Goal: Task Accomplishment & Management: Manage account settings

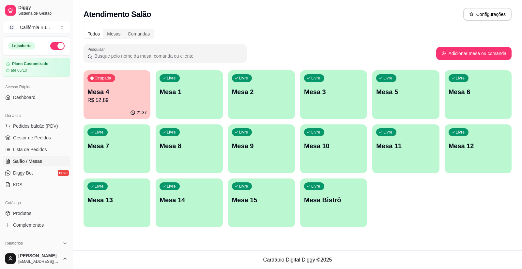
click at [128, 96] on div "Mesa 4 R$ 52,89" at bounding box center [116, 95] width 59 height 17
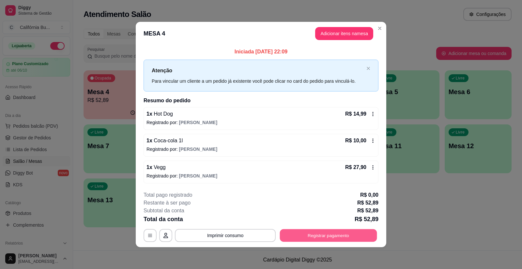
click at [323, 236] on button "Registrar pagamento" at bounding box center [328, 235] width 97 height 13
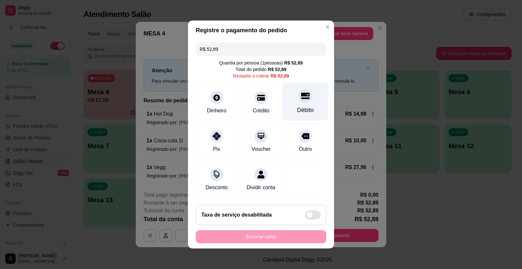
click at [300, 106] on div "Débito" at bounding box center [305, 110] width 17 height 8
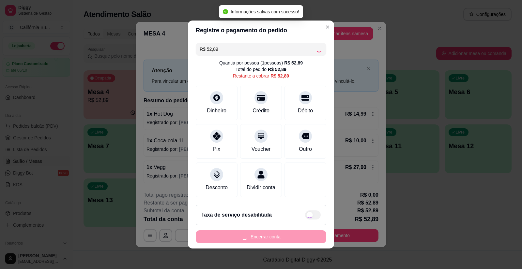
type input "R$ 0,00"
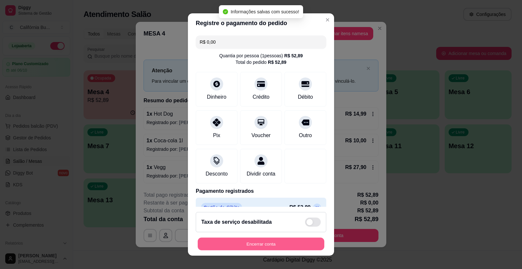
click at [261, 245] on button "Encerrar conta" at bounding box center [261, 244] width 126 height 13
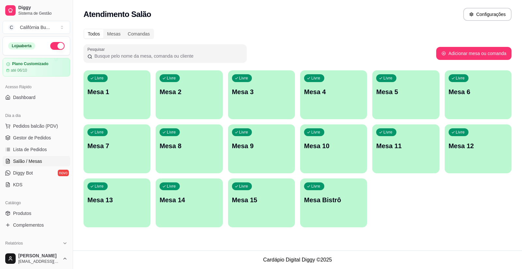
click at [175, 143] on p "Mesa 8" at bounding box center [188, 145] width 59 height 9
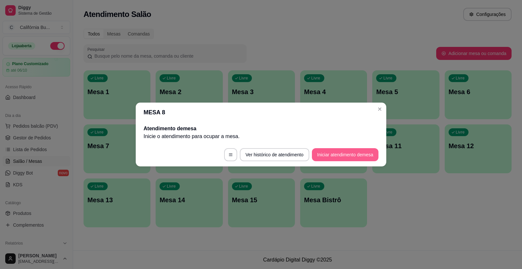
click at [331, 153] on button "Iniciar atendimento de mesa" at bounding box center [345, 154] width 66 height 13
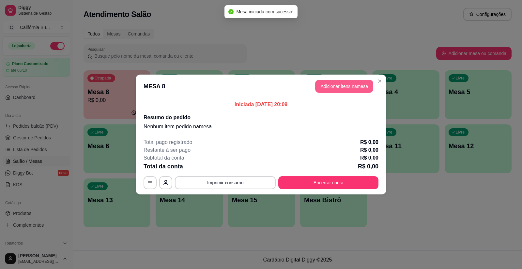
click at [335, 81] on button "Adicionar itens na mesa" at bounding box center [344, 86] width 58 height 13
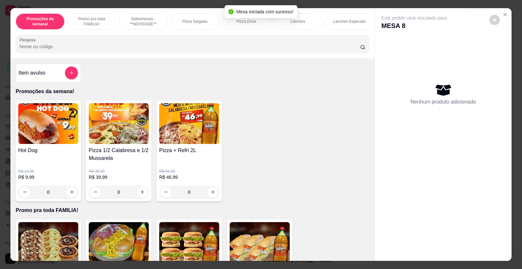
click at [69, 195] on div "0" at bounding box center [48, 192] width 60 height 13
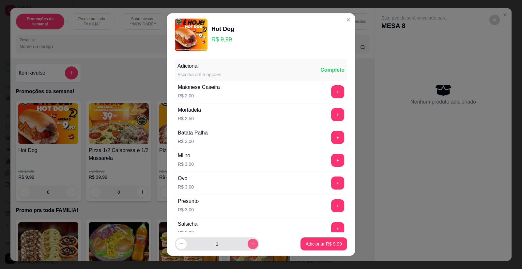
click at [250, 244] on icon "increase-product-quantity" at bounding box center [252, 244] width 5 height 5
type input "3"
click at [318, 247] on p "Adicionar R$ 29,97" at bounding box center [322, 244] width 38 height 6
type input "3"
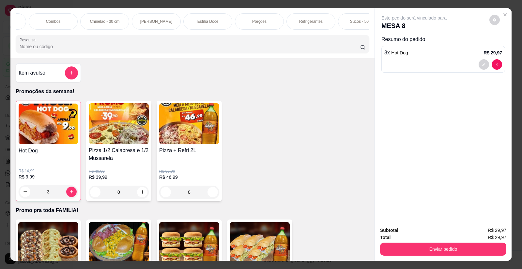
scroll to position [0, 456]
click at [305, 22] on p "Refrigerantes" at bounding box center [304, 21] width 23 height 5
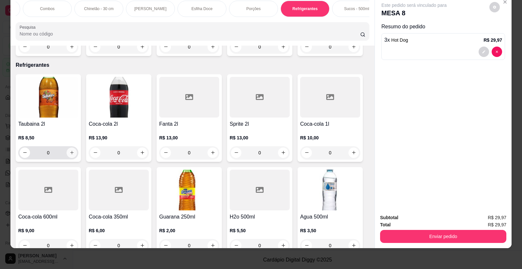
click at [66, 148] on button "increase-product-quantity" at bounding box center [71, 153] width 10 height 10
type input "1"
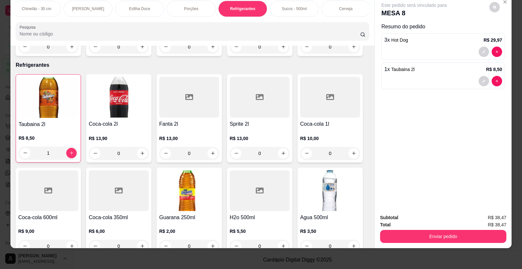
scroll to position [0, 520]
click at [349, 8] on div "Cerveja" at bounding box center [344, 9] width 49 height 16
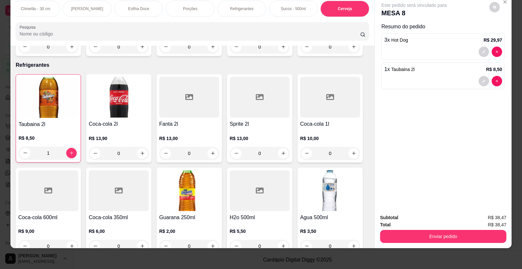
scroll to position [2253, 0]
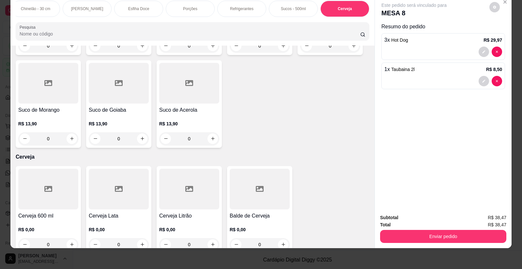
click at [51, 201] on div "Cerveja 600 ml R$ 0,00 0" at bounding box center [48, 210] width 65 height 88
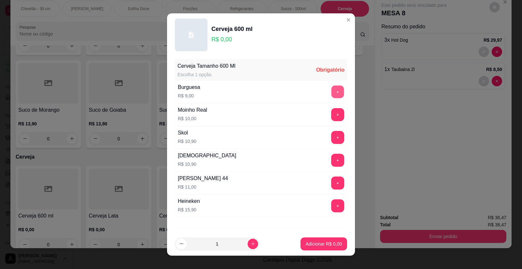
click at [331, 93] on button "+" at bounding box center [337, 92] width 13 height 13
click at [314, 244] on p "Adicionar R$ 9,00" at bounding box center [323, 244] width 36 height 7
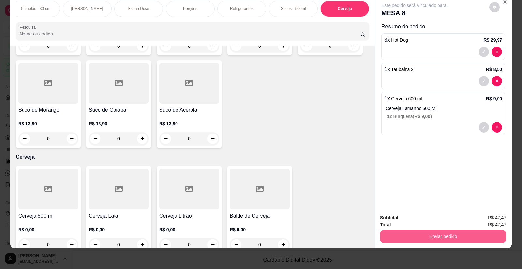
click at [439, 240] on button "Enviar pedido" at bounding box center [443, 236] width 126 height 13
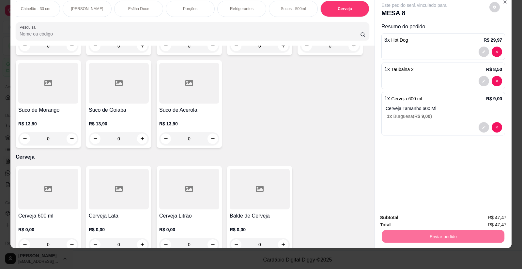
click at [444, 219] on button "Registrar cliente" at bounding box center [445, 220] width 42 height 12
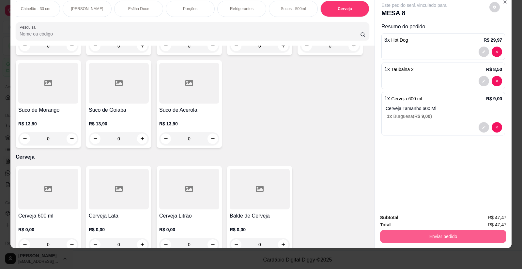
click at [426, 240] on button "Enviar pedido" at bounding box center [443, 236] width 126 height 13
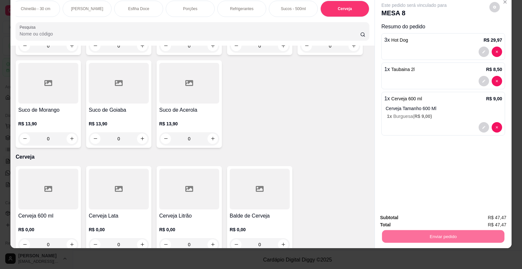
click at [495, 224] on button "Enviar pedido" at bounding box center [489, 220] width 37 height 12
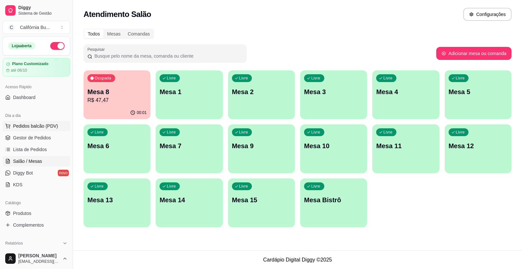
click at [38, 125] on span "Pedidos balcão (PDV)" at bounding box center [35, 126] width 45 height 7
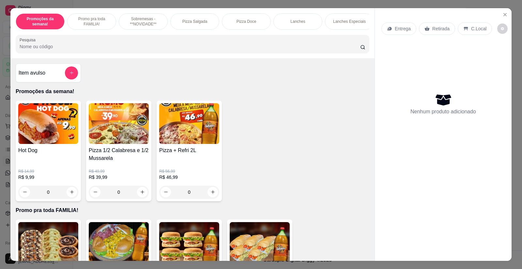
click at [70, 198] on div "0" at bounding box center [48, 192] width 60 height 13
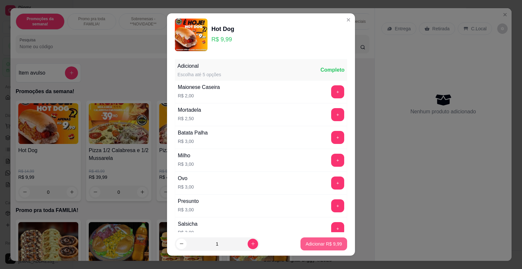
click at [305, 246] on p "Adicionar R$ 9,99" at bounding box center [323, 244] width 36 height 7
type input "1"
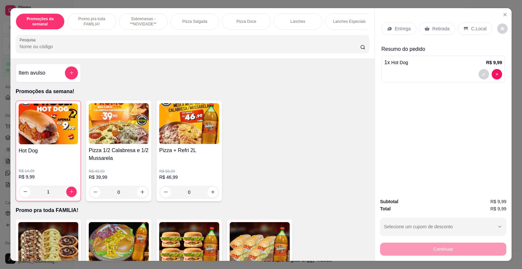
click at [440, 29] on p "Retirada" at bounding box center [440, 28] width 17 height 7
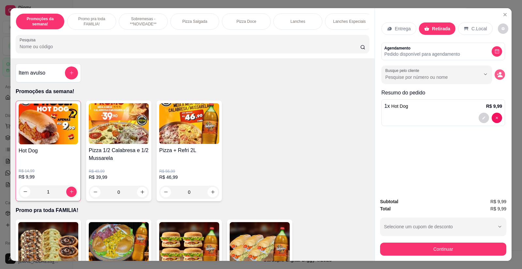
click at [497, 75] on icon "decrease-product-quantity" at bounding box center [499, 75] width 6 height 6
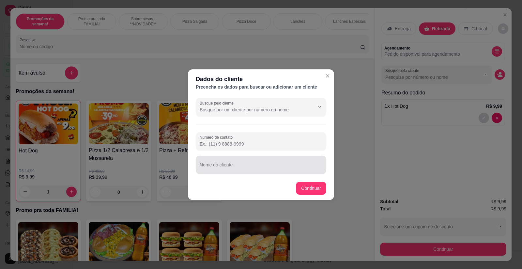
click at [221, 170] on input "Nome do cliente" at bounding box center [260, 167] width 123 height 7
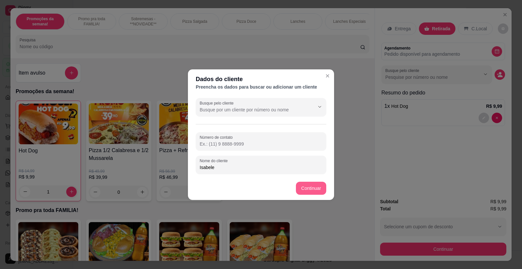
type input "Isabele"
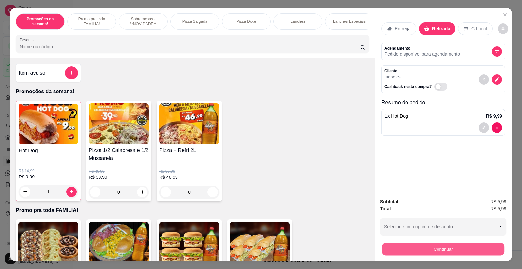
click at [438, 248] on button "Continuar" at bounding box center [443, 249] width 122 height 13
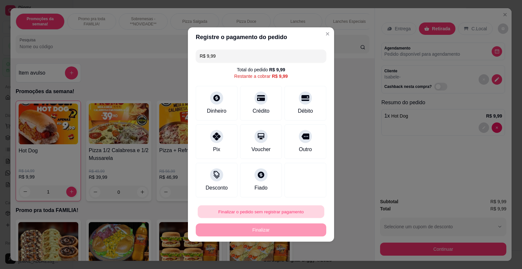
click at [255, 209] on button "Finalizar o pedido sem registrar pagamento" at bounding box center [261, 212] width 126 height 13
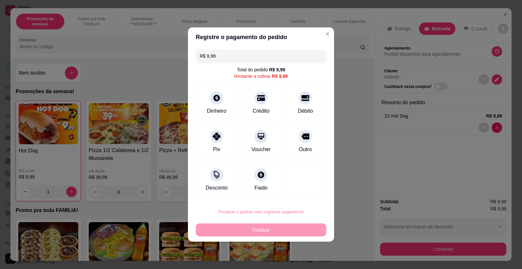
click at [280, 190] on button "Cancelar" at bounding box center [275, 193] width 22 height 10
click at [249, 103] on div "Crédito" at bounding box center [261, 102] width 46 height 38
type input "R$ 0,00"
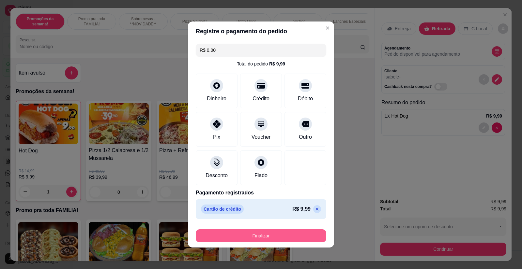
click at [265, 232] on button "Finalizar" at bounding box center [261, 235] width 130 height 13
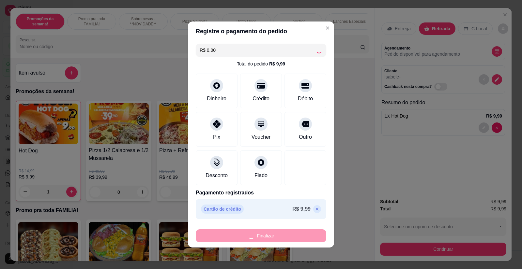
type input "0"
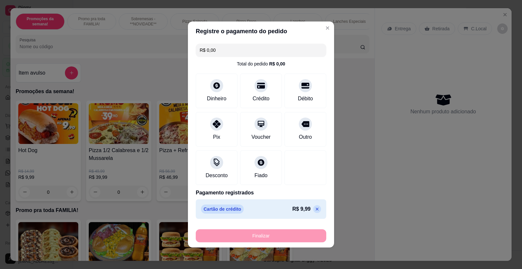
type input "-R$ 9,99"
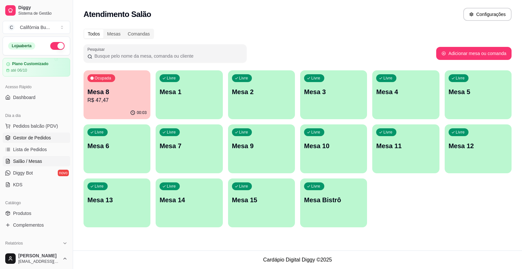
click at [42, 135] on span "Gestor de Pedidos" at bounding box center [32, 138] width 38 height 7
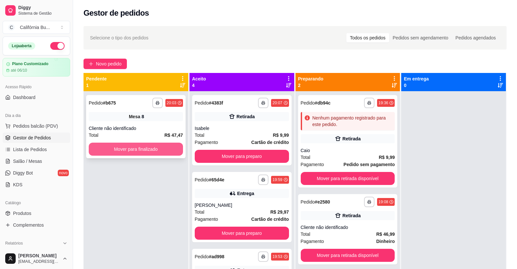
click at [133, 148] on button "Mover para finalizado" at bounding box center [136, 149] width 94 height 13
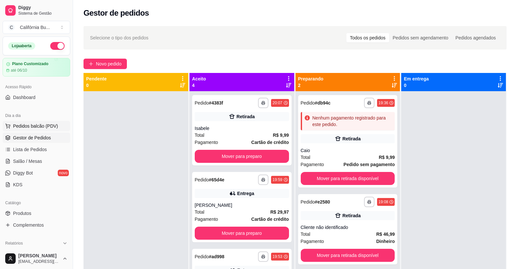
click at [35, 126] on span "Pedidos balcão (PDV)" at bounding box center [35, 126] width 45 height 7
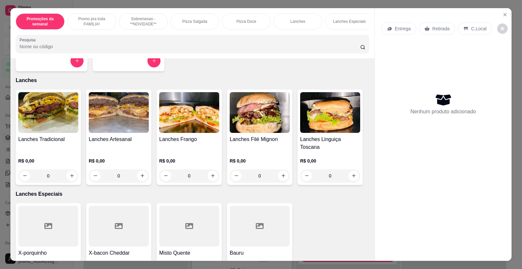
scroll to position [554, 0]
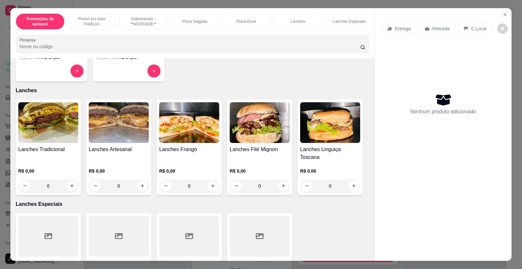
click at [257, 137] on img at bounding box center [259, 122] width 60 height 41
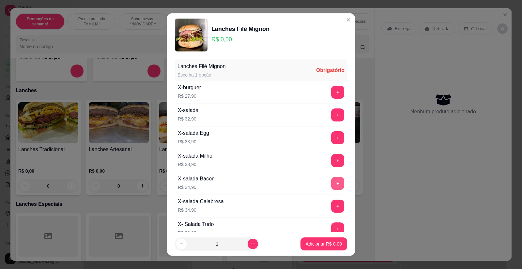
click at [331, 182] on button "+" at bounding box center [337, 183] width 13 height 13
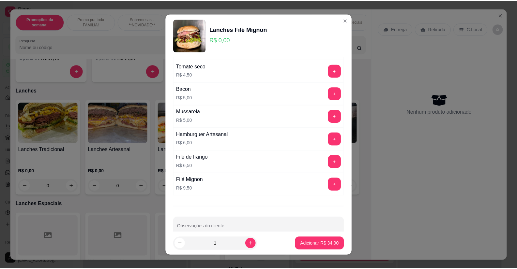
scroll to position [534, 0]
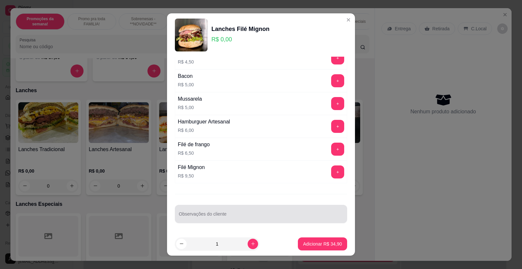
click at [231, 209] on div at bounding box center [261, 214] width 164 height 13
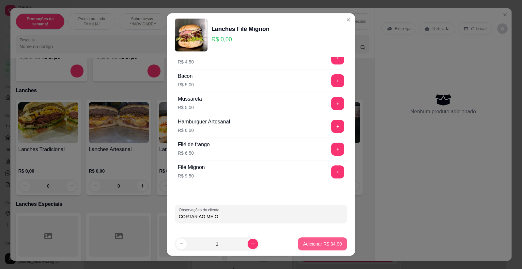
type input "CORTAR AO MEIO"
click at [315, 246] on p "Adicionar R$ 34,90" at bounding box center [322, 244] width 38 height 6
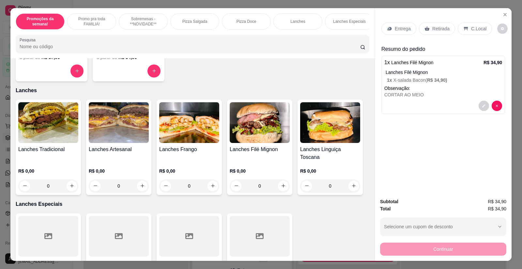
click at [433, 29] on p "Retirada" at bounding box center [440, 28] width 17 height 7
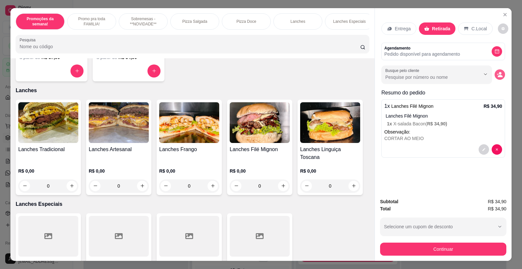
click at [497, 77] on icon "decrease-product-quantity" at bounding box center [499, 76] width 5 height 2
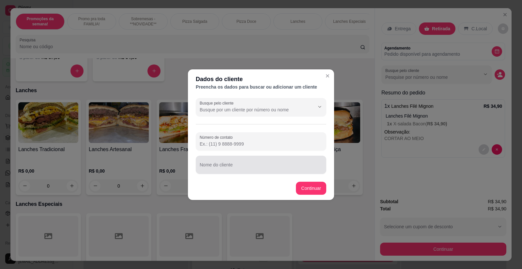
click at [267, 163] on div at bounding box center [260, 164] width 123 height 13
type input "´"
type input "p"
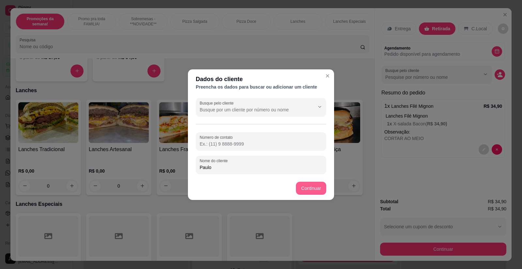
type input "Paulo"
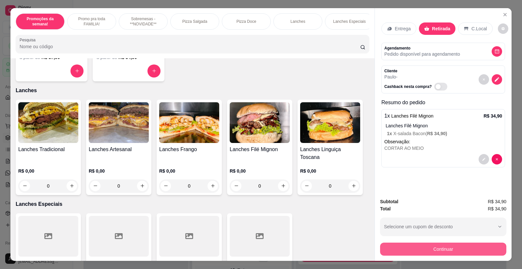
click at [429, 251] on button "Continuar" at bounding box center [443, 249] width 126 height 13
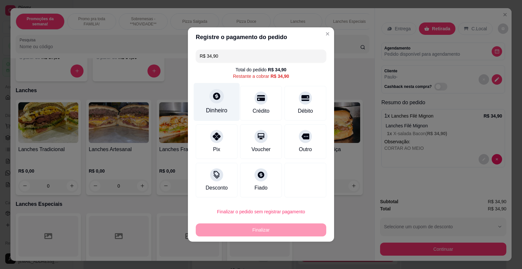
click at [217, 102] on div at bounding box center [216, 96] width 14 height 14
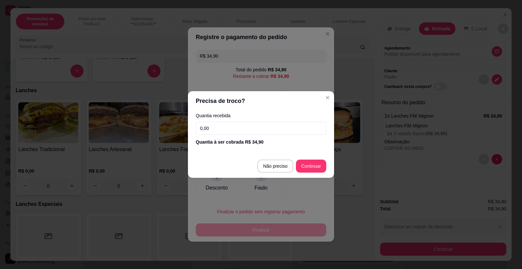
click at [226, 133] on input "0,00" at bounding box center [261, 128] width 130 height 13
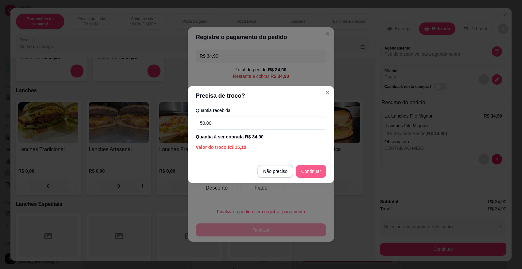
type input "50,00"
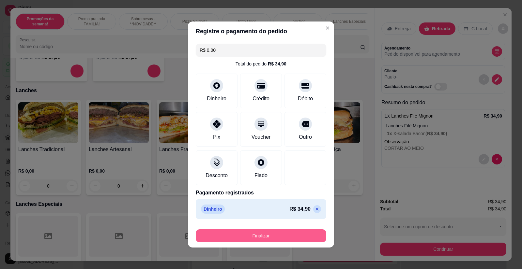
click at [279, 231] on button "Finalizar" at bounding box center [261, 235] width 130 height 13
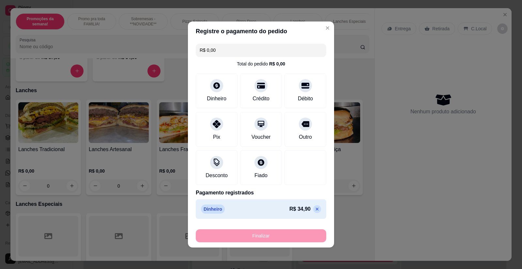
type input "-R$ 34,90"
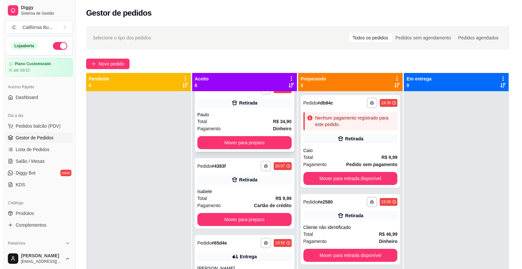
scroll to position [163, 0]
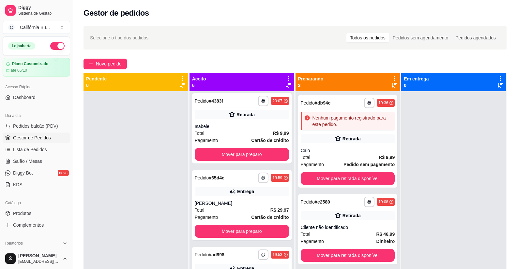
click at [228, 207] on div "Total R$ 29,97" at bounding box center [242, 210] width 94 height 7
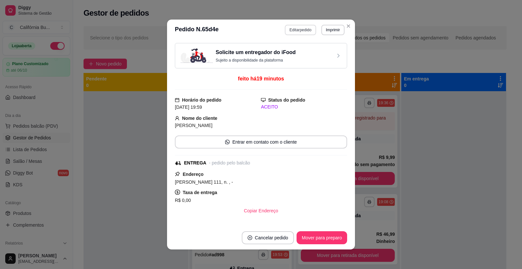
click at [295, 30] on button "Editar pedido" at bounding box center [300, 30] width 31 height 10
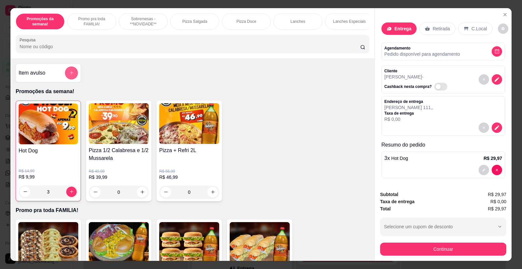
click at [71, 75] on icon "add-separate-item" at bounding box center [71, 72] width 5 height 5
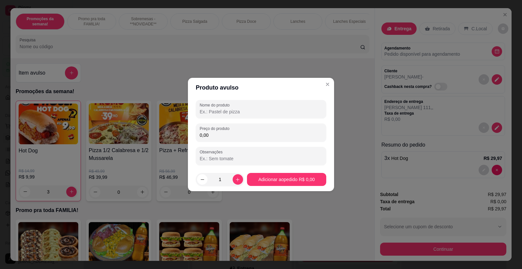
click at [224, 111] on input "Nome do produto" at bounding box center [260, 112] width 123 height 7
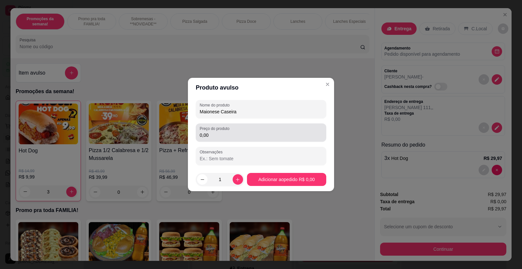
type input "Maionese Caseira"
click at [217, 135] on input "0,00" at bounding box center [260, 135] width 123 height 7
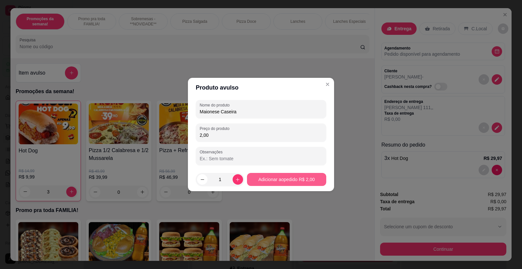
type input "2,00"
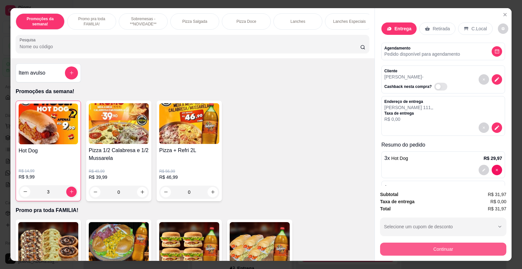
click at [434, 252] on button "Continuar" at bounding box center [443, 249] width 126 height 13
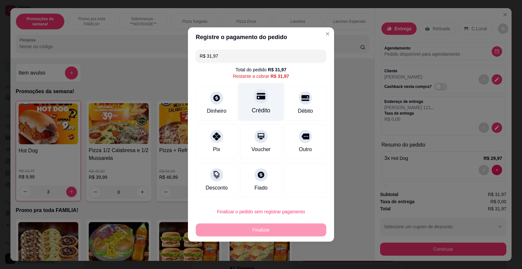
click at [263, 104] on div "Crédito" at bounding box center [261, 102] width 46 height 38
type input "R$ 0,00"
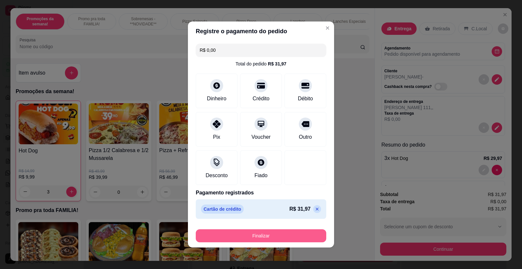
click at [247, 234] on button "Finalizar" at bounding box center [261, 235] width 130 height 13
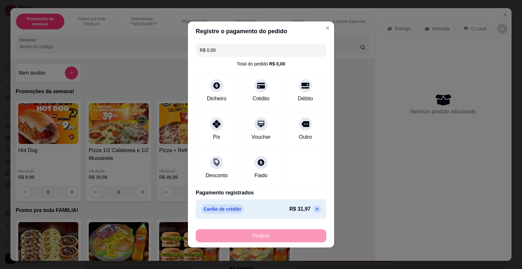
type input "0"
type input "-R$ 31,97"
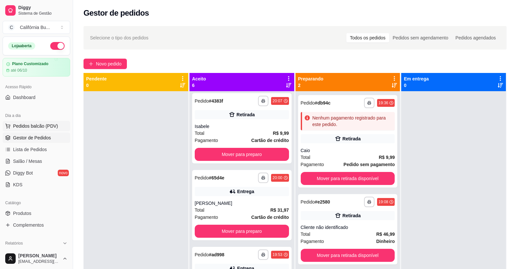
click at [53, 126] on span "Pedidos balcão (PDV)" at bounding box center [35, 126] width 45 height 7
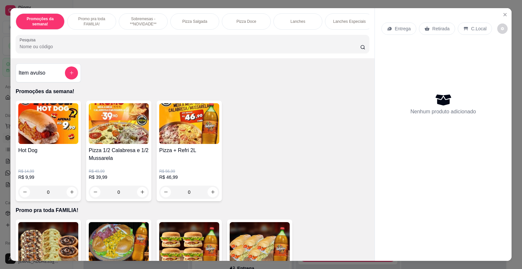
click at [69, 198] on div "0" at bounding box center [48, 192] width 60 height 13
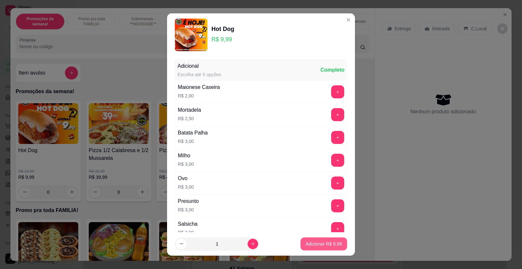
click at [328, 243] on p "Adicionar R$ 9,99" at bounding box center [323, 244] width 36 height 7
type input "1"
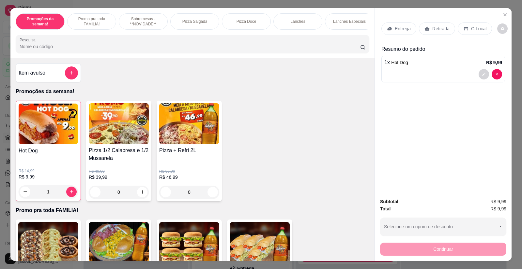
click at [439, 32] on div "Retirada" at bounding box center [437, 28] width 36 height 12
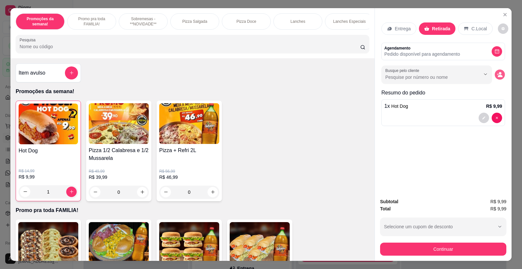
click at [498, 78] on button "decrease-product-quantity" at bounding box center [499, 74] width 10 height 10
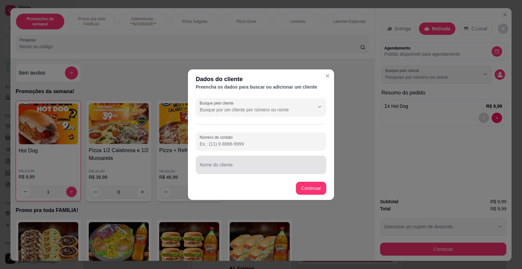
click at [253, 163] on div at bounding box center [260, 164] width 123 height 13
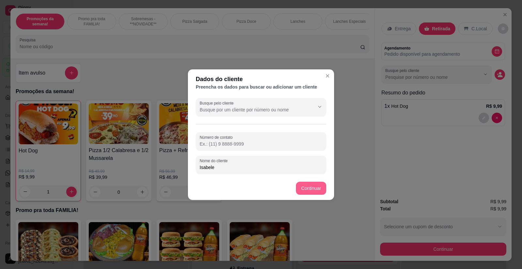
type input "Isabele"
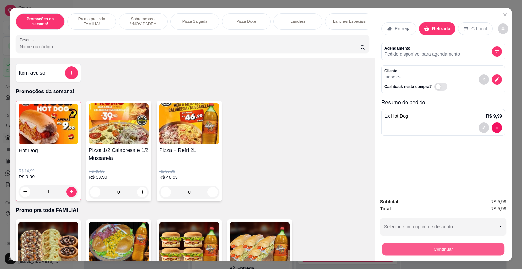
click at [425, 249] on button "Continuar" at bounding box center [443, 249] width 122 height 13
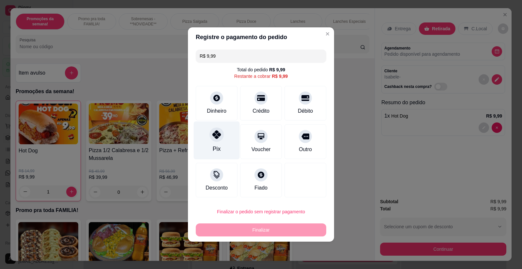
click at [218, 139] on icon at bounding box center [216, 134] width 8 height 8
type input "R$ 0,00"
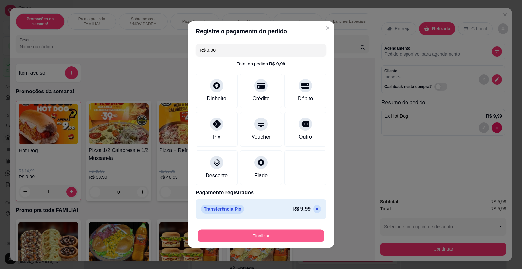
click at [278, 233] on button "Finalizar" at bounding box center [261, 236] width 126 height 13
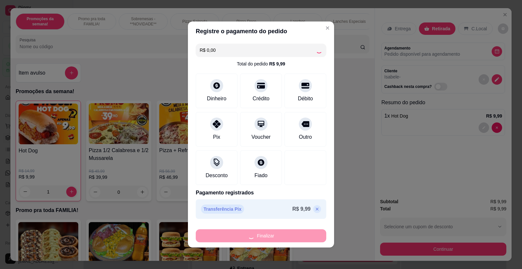
scroll to position [240, 0]
type input "0"
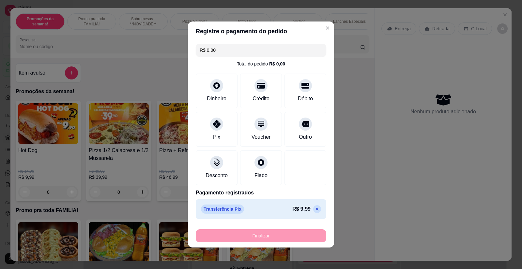
type input "-R$ 9,99"
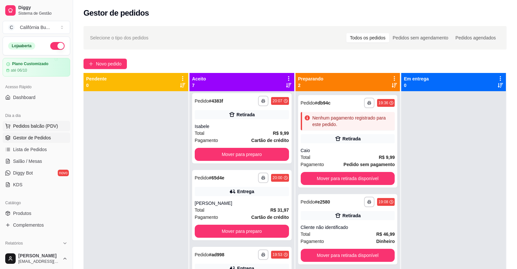
click at [38, 128] on span "Pedidos balcão (PDV)" at bounding box center [35, 126] width 45 height 7
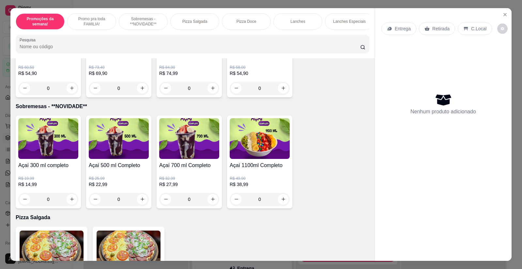
scroll to position [326, 0]
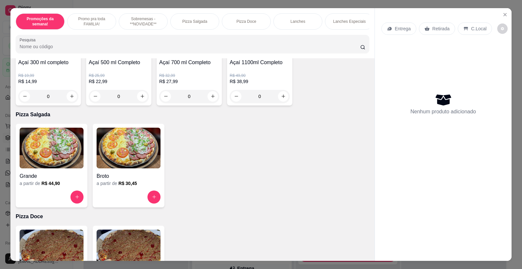
click at [121, 154] on img at bounding box center [128, 148] width 64 height 41
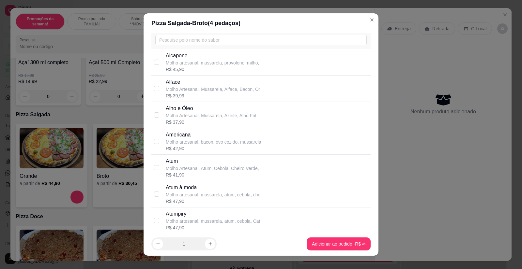
scroll to position [0, 0]
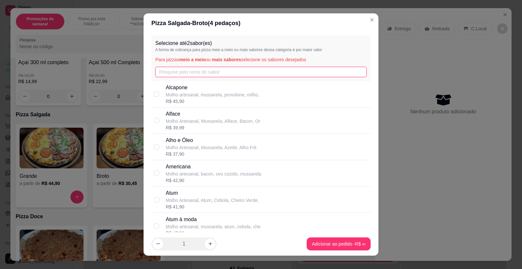
click at [190, 74] on input "text" at bounding box center [260, 72] width 211 height 10
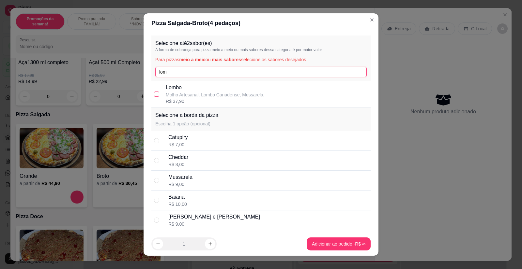
type input "lom"
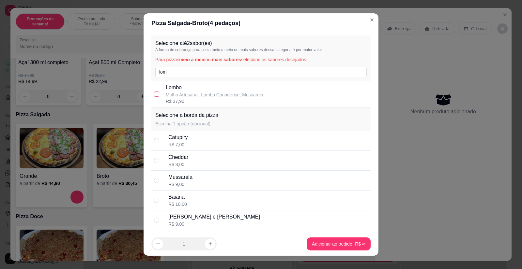
click at [154, 94] on input "checkbox" at bounding box center [156, 94] width 5 height 5
checkbox input "true"
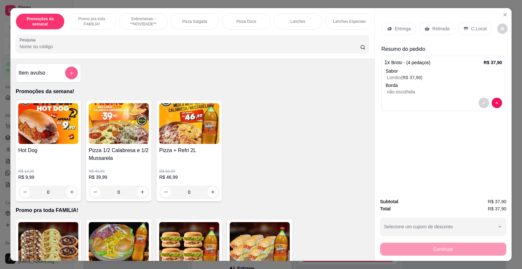
click at [71, 74] on button "add-separate-item" at bounding box center [71, 72] width 13 height 13
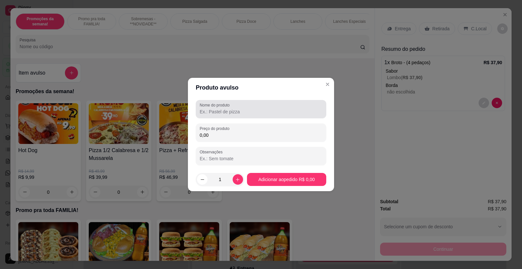
click at [225, 112] on input "Nome do produto" at bounding box center [260, 112] width 123 height 7
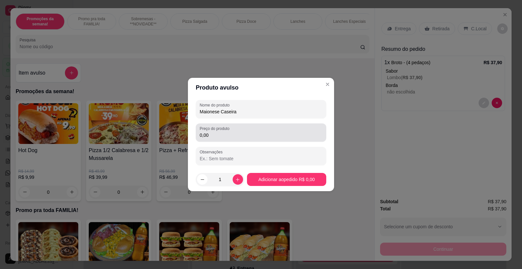
type input "Maionese Caseira"
click at [218, 140] on div "Preço do produto 0,00" at bounding box center [261, 133] width 130 height 18
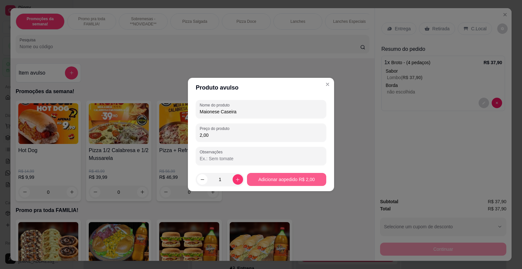
type input "2,00"
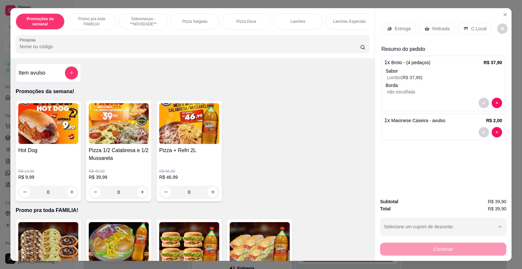
click at [398, 29] on p "Entrega" at bounding box center [402, 28] width 16 height 7
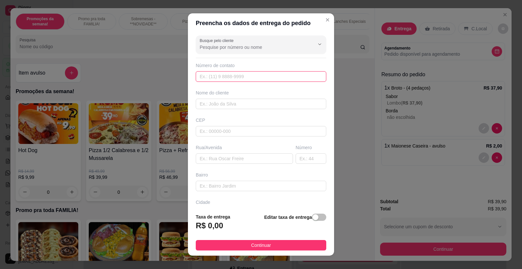
click at [224, 79] on input "text" at bounding box center [261, 76] width 130 height 10
click at [219, 105] on input "text" at bounding box center [261, 104] width 130 height 10
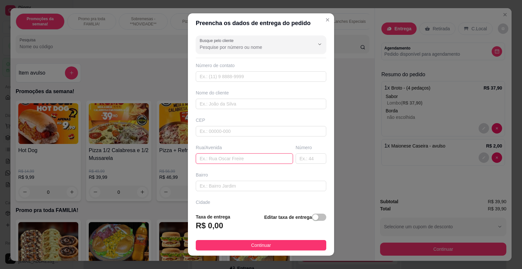
click at [211, 158] on input "text" at bounding box center [244, 159] width 97 height 10
type input "Bonfim 1272"
click at [314, 217] on span "button" at bounding box center [319, 217] width 14 height 7
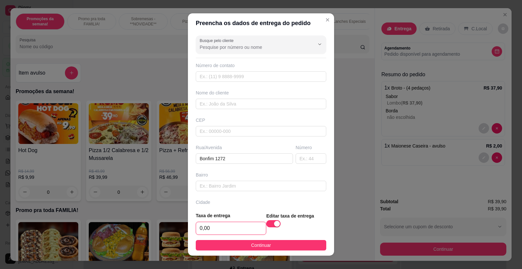
click at [215, 229] on input "0,00" at bounding box center [231, 228] width 70 height 12
type input "3,00"
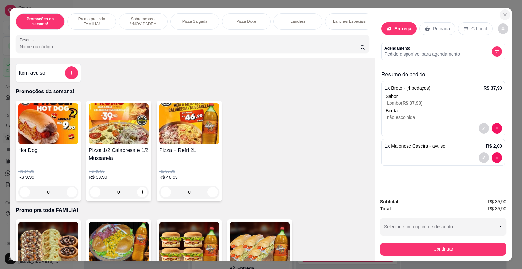
click at [502, 12] on icon "Close" at bounding box center [504, 14] width 5 height 5
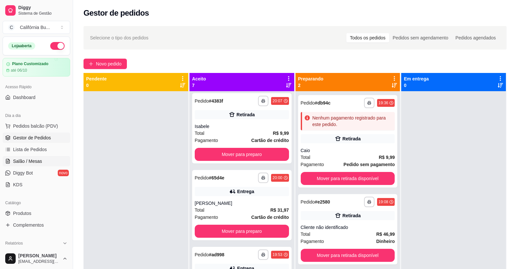
click at [28, 160] on span "Salão / Mesas" at bounding box center [27, 161] width 29 height 7
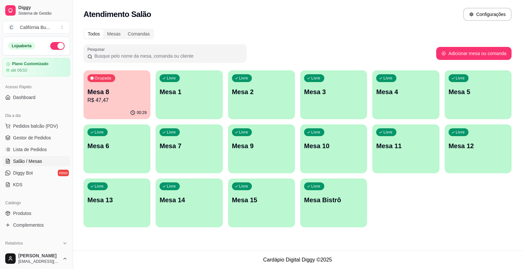
click at [116, 95] on p "Mesa 8" at bounding box center [116, 91] width 59 height 9
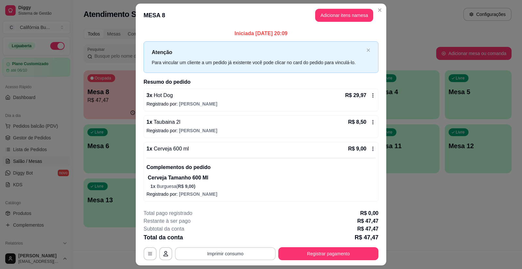
click at [225, 256] on button "Imprimir consumo" at bounding box center [225, 253] width 101 height 13
click at [228, 227] on button "Balcão" at bounding box center [224, 226] width 47 height 10
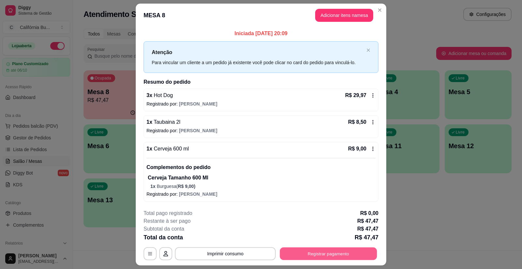
click at [316, 253] on button "Registrar pagamento" at bounding box center [328, 254] width 97 height 13
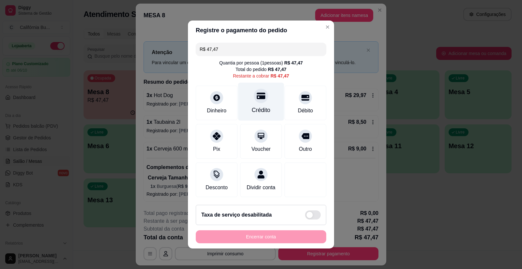
click at [259, 100] on div "Crédito" at bounding box center [261, 102] width 46 height 38
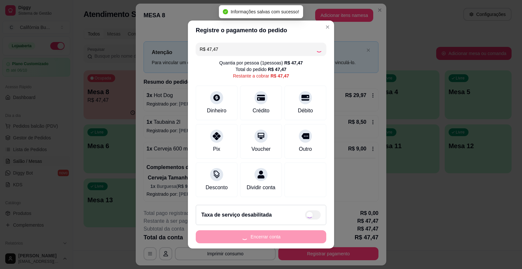
type input "R$ 0,00"
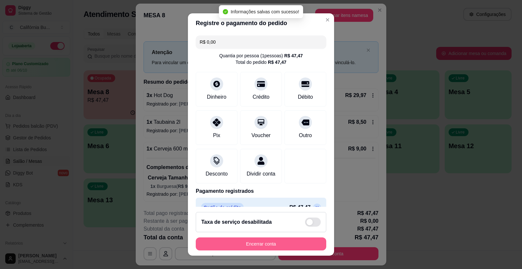
click at [270, 244] on button "Encerrar conta" at bounding box center [261, 244] width 130 height 13
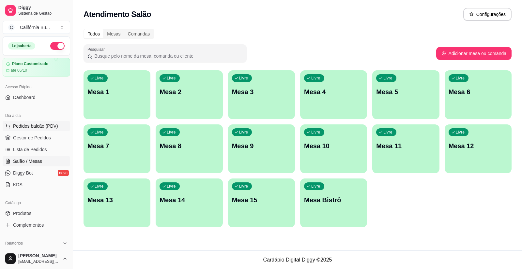
click at [43, 125] on span "Pedidos balcão (PDV)" at bounding box center [35, 126] width 45 height 7
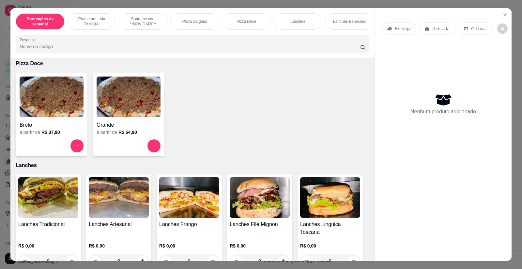
scroll to position [489, 0]
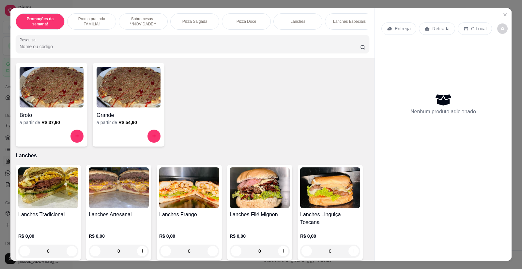
click at [257, 204] on img at bounding box center [259, 188] width 60 height 41
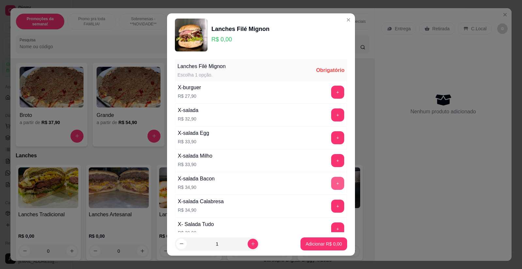
click at [331, 183] on button "+" at bounding box center [337, 183] width 13 height 13
click at [309, 244] on p "Adicionar R$ 34,90" at bounding box center [322, 244] width 38 height 6
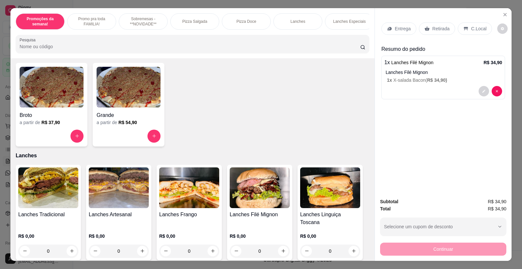
click at [437, 28] on p "Retirada" at bounding box center [440, 28] width 17 height 7
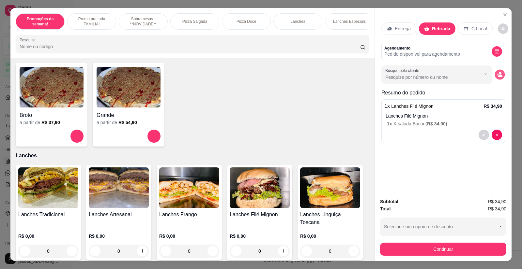
click at [499, 76] on icon "decrease-product-quantity" at bounding box center [499, 76] width 5 height 2
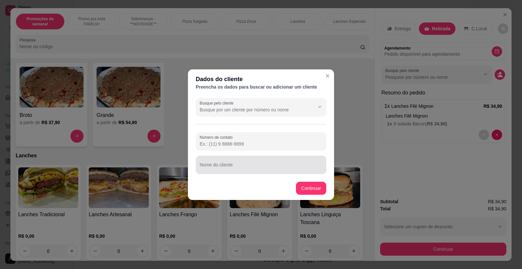
click at [234, 159] on div at bounding box center [260, 164] width 123 height 13
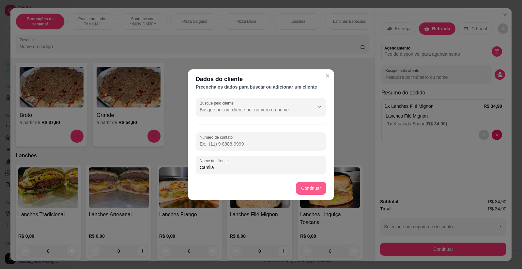
type input "Camila"
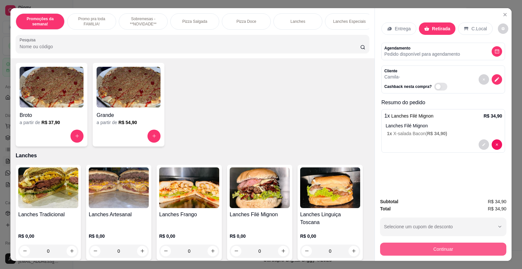
click at [410, 247] on button "Continuar" at bounding box center [443, 249] width 126 height 13
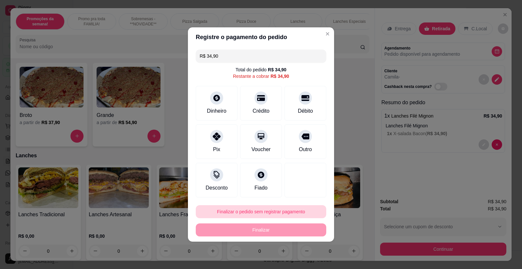
click at [248, 214] on button "Finalizar o pedido sem registrar pagamento" at bounding box center [261, 211] width 130 height 13
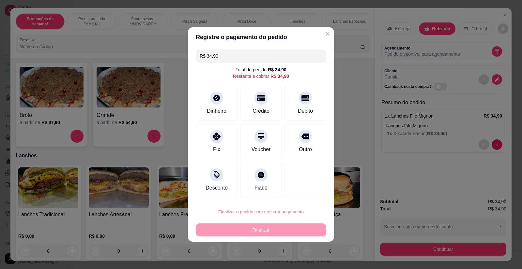
click at [310, 195] on button "Confirmar" at bounding box center [301, 193] width 24 height 10
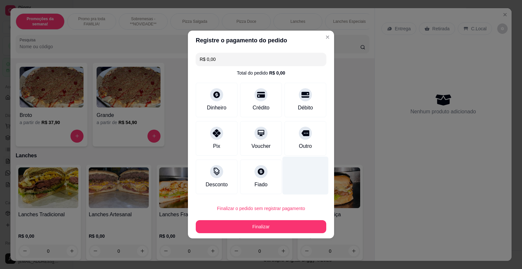
type input "R$ 0,00"
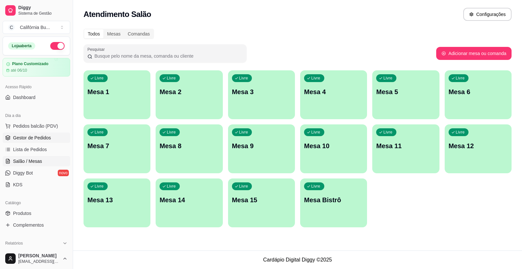
click at [51, 137] on link "Gestor de Pedidos" at bounding box center [36, 138] width 67 height 10
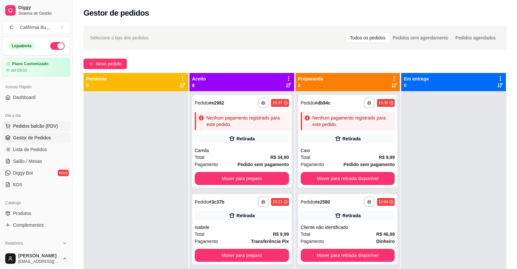
click at [49, 129] on span "Pedidos balcão (PDV)" at bounding box center [35, 126] width 45 height 7
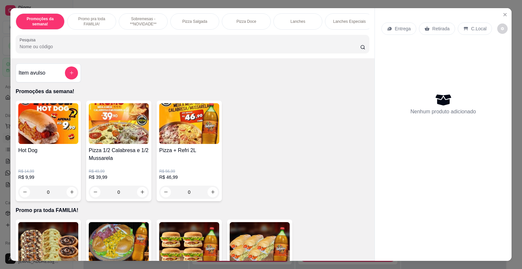
click at [140, 199] on div "0" at bounding box center [119, 192] width 60 height 13
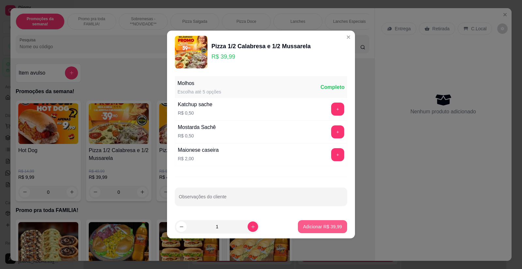
click at [326, 223] on button "Adicionar R$ 39,99" at bounding box center [322, 226] width 49 height 13
type input "1"
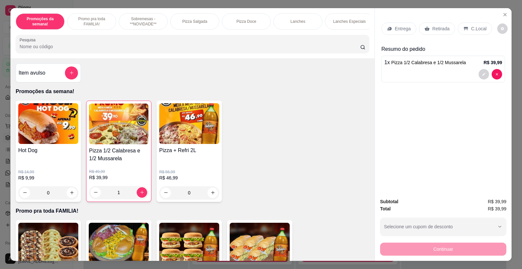
click at [437, 28] on p "Retirada" at bounding box center [440, 28] width 17 height 7
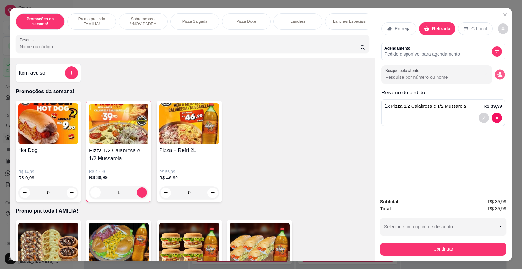
click at [497, 78] on button "decrease-product-quantity" at bounding box center [499, 74] width 10 height 10
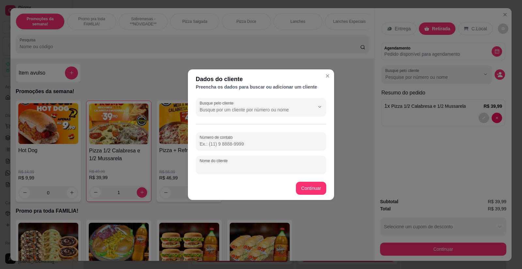
click at [218, 167] on input "Nome do cliente" at bounding box center [260, 167] width 123 height 7
type input "Wesley"
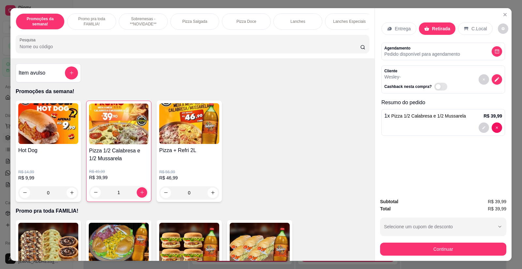
click at [433, 27] on p "Retirada" at bounding box center [441, 28] width 18 height 7
click at [393, 25] on div "Entrega" at bounding box center [398, 28] width 35 height 12
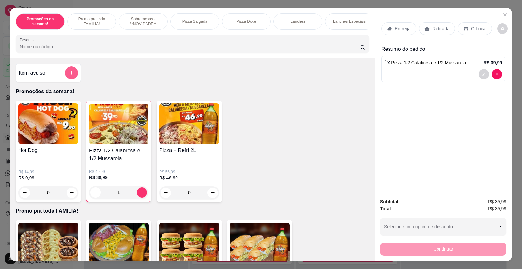
click at [70, 80] on button "add-separate-item" at bounding box center [71, 72] width 13 height 13
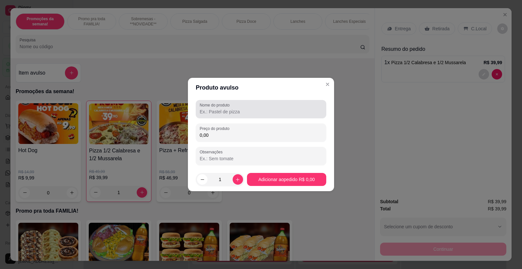
click at [232, 111] on input "Nome do produto" at bounding box center [260, 112] width 123 height 7
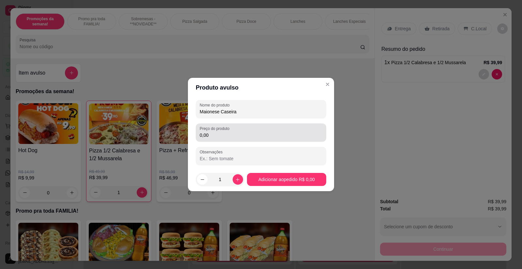
type input "Maionese Caseira"
click at [222, 137] on input "0,00" at bounding box center [260, 135] width 123 height 7
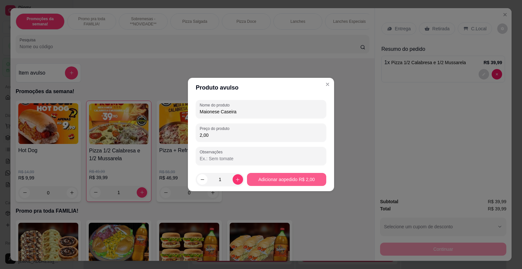
type input "2,00"
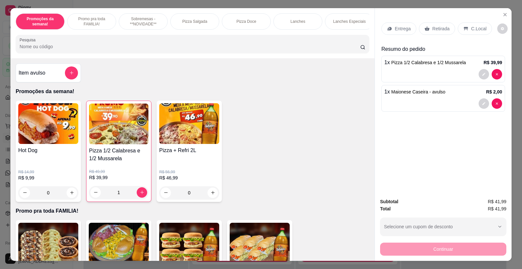
click at [402, 29] on p "Entrega" at bounding box center [402, 28] width 16 height 7
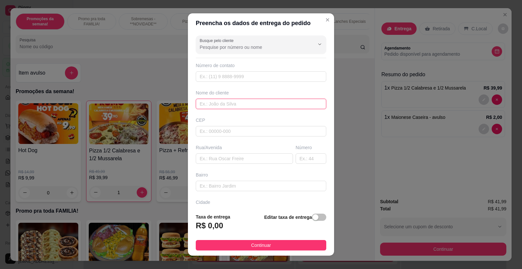
click at [207, 100] on input "text" at bounding box center [261, 104] width 130 height 10
type input "E"
type input "Wesley"
click at [212, 158] on input "text" at bounding box center [244, 159] width 97 height 10
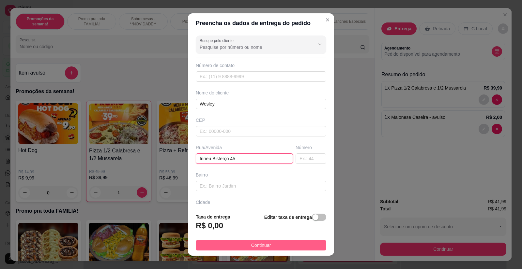
type input "Irineu Bisterço 45"
click at [266, 243] on span "Continuar" at bounding box center [261, 245] width 20 height 7
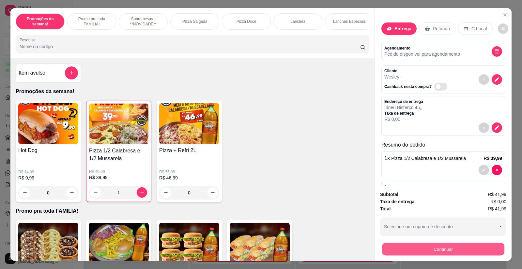
click at [430, 249] on button "Continuar" at bounding box center [443, 249] width 122 height 13
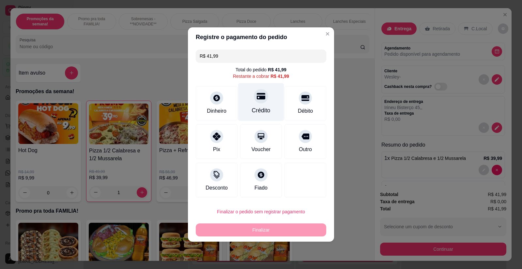
click at [258, 104] on div "Crédito" at bounding box center [261, 102] width 46 height 38
type input "R$ 0,00"
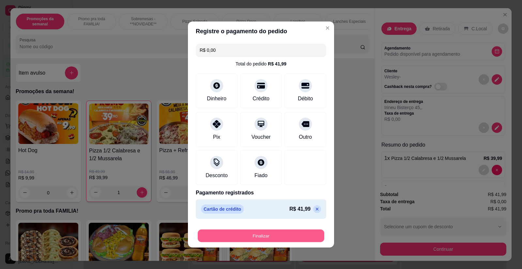
click at [286, 238] on button "Finalizar" at bounding box center [261, 236] width 126 height 13
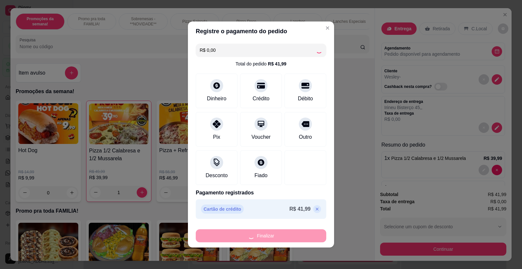
type input "0"
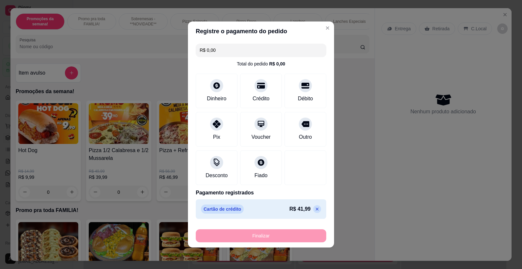
type input "-R$ 41,99"
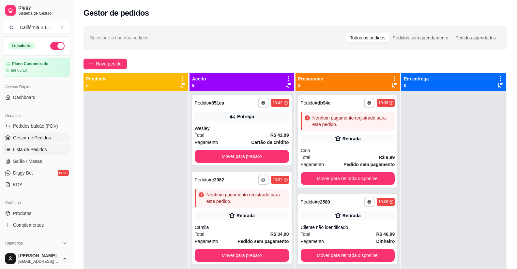
click at [22, 151] on span "Lista de Pedidos" at bounding box center [30, 149] width 34 height 7
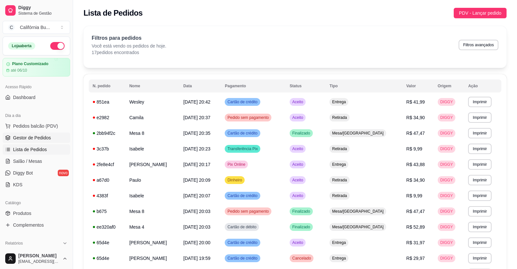
click at [37, 135] on span "Gestor de Pedidos" at bounding box center [32, 138] width 38 height 7
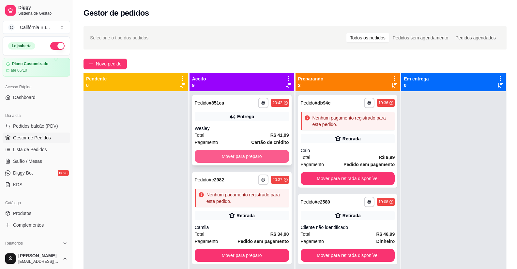
click at [261, 157] on button "Mover para preparo" at bounding box center [242, 156] width 94 height 13
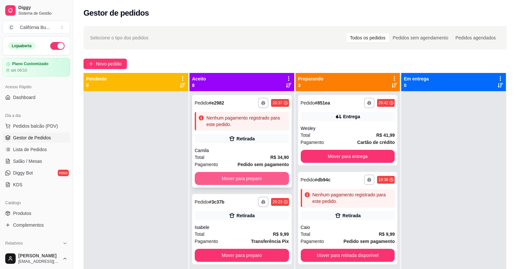
click at [264, 179] on button "Mover para preparo" at bounding box center [242, 178] width 94 height 13
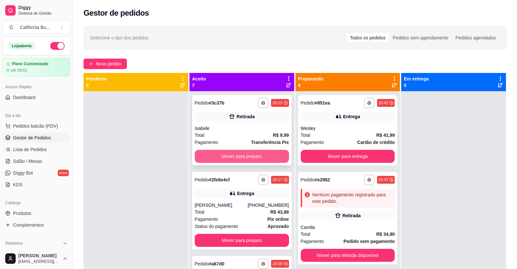
click at [260, 155] on button "Mover para preparo" at bounding box center [242, 156] width 94 height 13
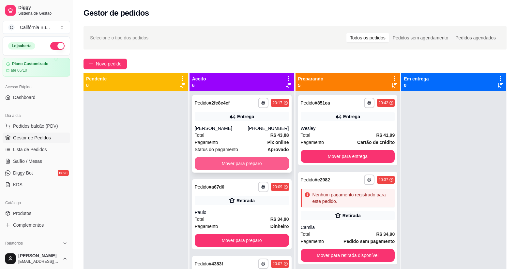
click at [265, 162] on button "Mover para preparo" at bounding box center [242, 163] width 94 height 13
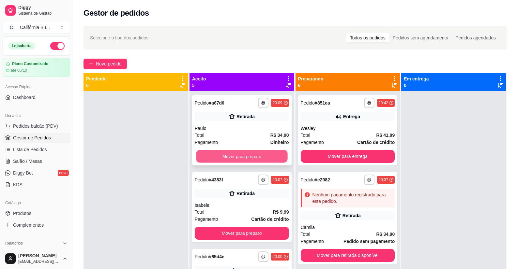
click at [258, 154] on button "Mover para preparo" at bounding box center [241, 156] width 91 height 13
click at [257, 157] on button "Mover para preparo" at bounding box center [242, 156] width 94 height 13
click at [258, 157] on button "Mover para preparo" at bounding box center [242, 156] width 94 height 13
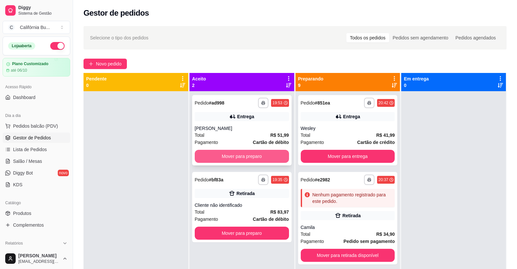
click at [260, 158] on button "Mover para preparo" at bounding box center [242, 156] width 94 height 13
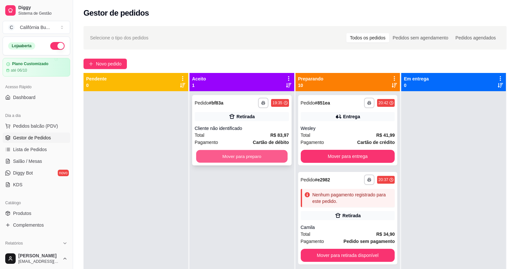
click at [259, 159] on button "Mover para preparo" at bounding box center [241, 156] width 91 height 13
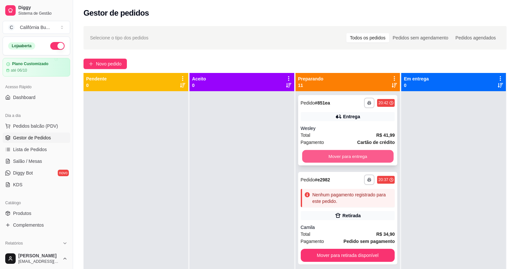
click at [339, 156] on button "Mover para entrega" at bounding box center [347, 156] width 91 height 13
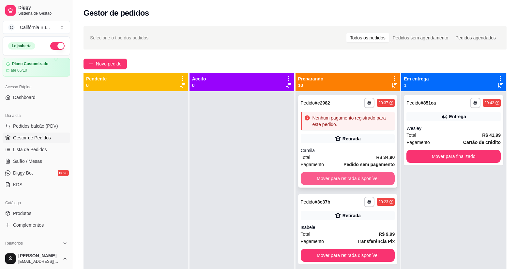
click at [342, 176] on button "Mover para retirada disponível" at bounding box center [348, 178] width 94 height 13
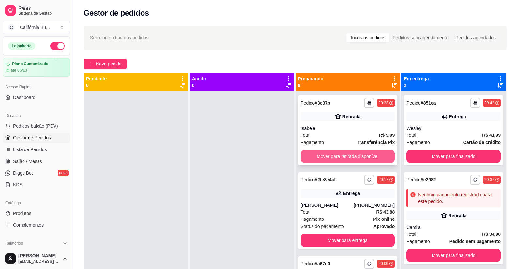
click at [342, 152] on button "Mover para retirada disponível" at bounding box center [348, 156] width 94 height 13
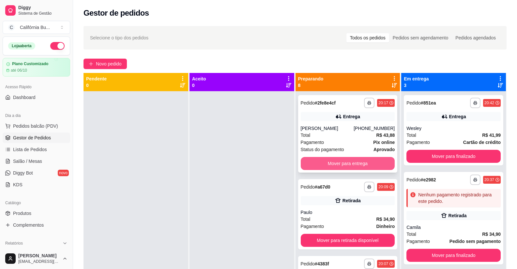
click at [338, 164] on button "Mover para entrega" at bounding box center [348, 163] width 94 height 13
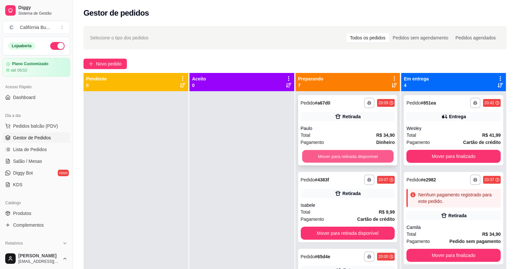
click at [349, 155] on button "Mover para retirada disponível" at bounding box center [347, 156] width 91 height 13
click at [349, 155] on button "Mover para retirada disponível" at bounding box center [348, 156] width 94 height 13
click at [349, 155] on button "Mover para entrega" at bounding box center [348, 156] width 94 height 13
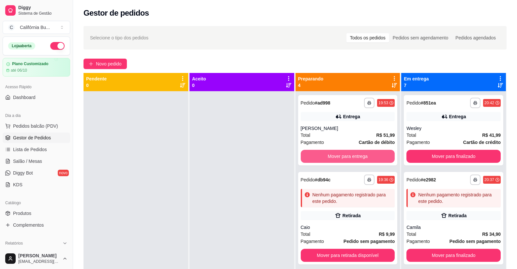
click at [349, 155] on button "Mover para entrega" at bounding box center [348, 156] width 94 height 13
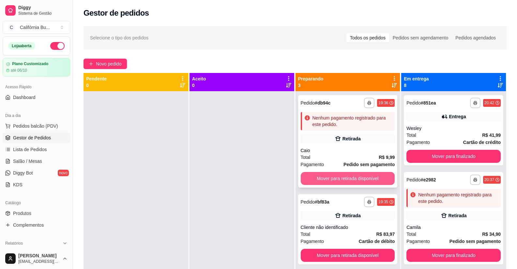
click at [339, 175] on button "Mover para retirada disponível" at bounding box center [348, 178] width 94 height 13
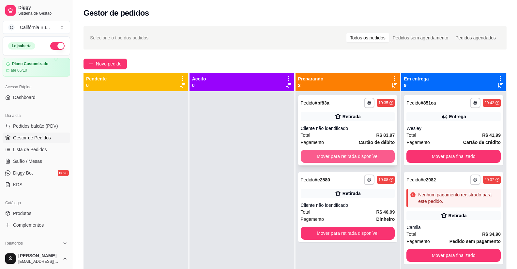
click at [354, 157] on button "Mover para retirada disponível" at bounding box center [348, 156] width 94 height 13
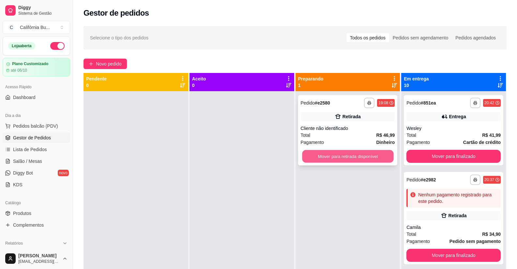
click at [345, 156] on button "Mover para retirada disponível" at bounding box center [347, 156] width 91 height 13
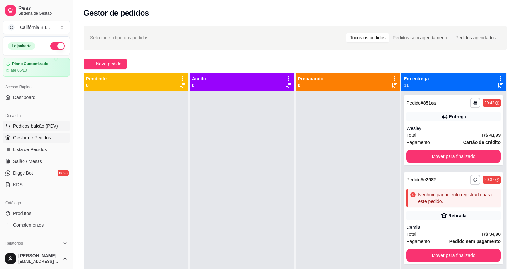
click at [38, 125] on span "Pedidos balcão (PDV)" at bounding box center [35, 126] width 45 height 7
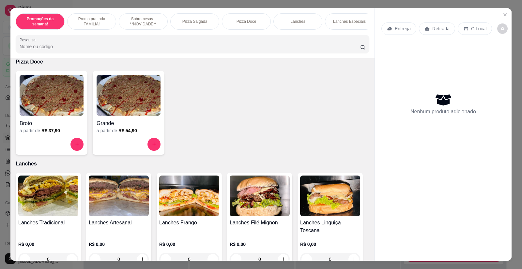
scroll to position [489, 0]
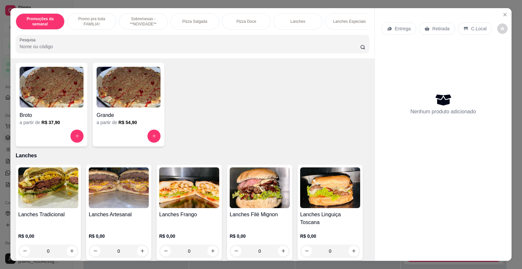
click at [52, 194] on img at bounding box center [48, 188] width 60 height 41
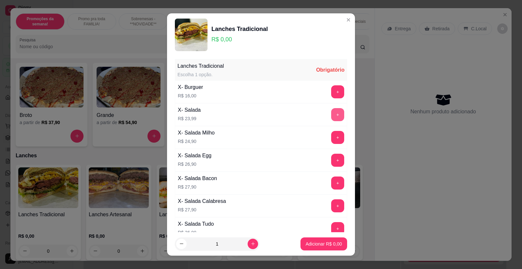
click at [331, 114] on button "+" at bounding box center [337, 114] width 13 height 13
click at [318, 242] on p "Adicionar R$ 23,99" at bounding box center [322, 244] width 38 height 6
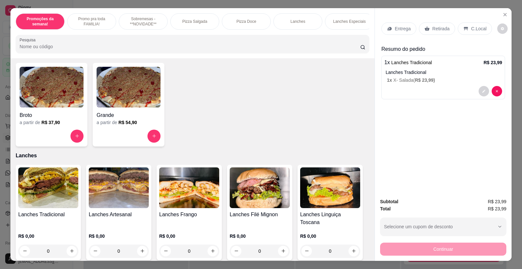
click at [398, 30] on p "Entrega" at bounding box center [402, 28] width 16 height 7
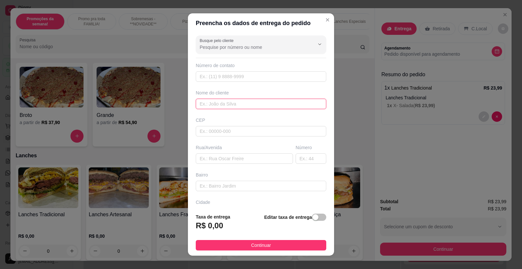
click at [228, 106] on input "text" at bounding box center [261, 104] width 130 height 10
type input "Carol"
paste input "san remo bloco 4 apto 102"
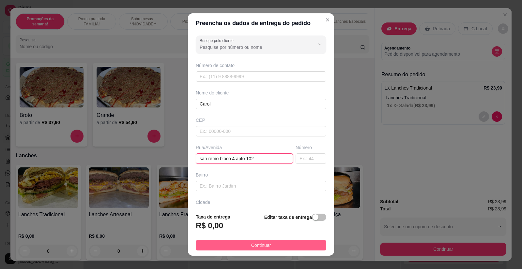
type input "san remo bloco 4 apto 102"
click at [258, 244] on span "Continuar" at bounding box center [261, 245] width 20 height 7
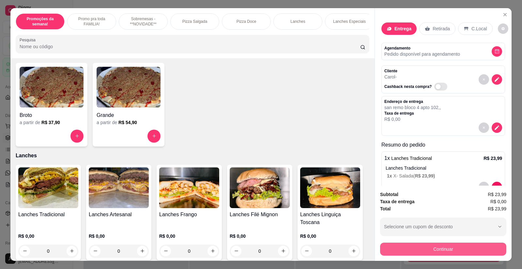
click at [419, 247] on button "Continuar" at bounding box center [443, 249] width 126 height 13
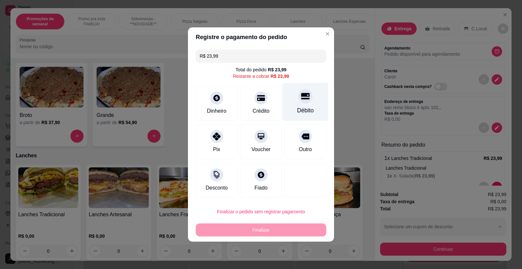
click at [303, 101] on div at bounding box center [305, 96] width 14 height 14
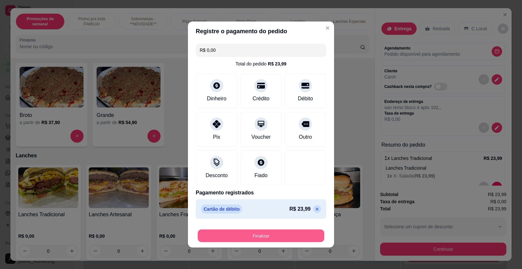
click at [252, 239] on button "Finalizar" at bounding box center [261, 236] width 126 height 13
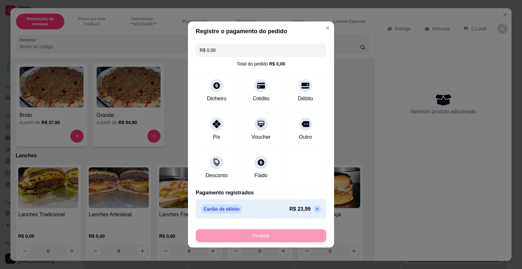
type input "-R$ 23,99"
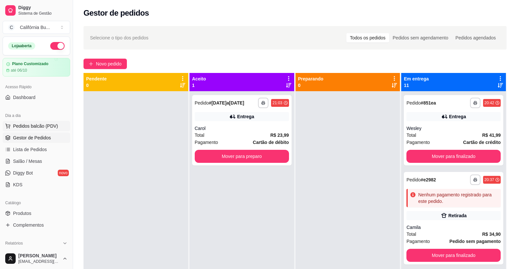
click at [36, 124] on span "Pedidos balcão (PDV)" at bounding box center [35, 126] width 45 height 7
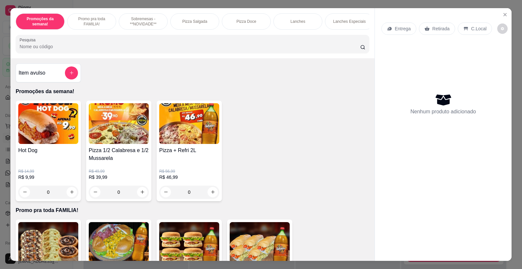
click at [68, 199] on div "0" at bounding box center [48, 192] width 60 height 13
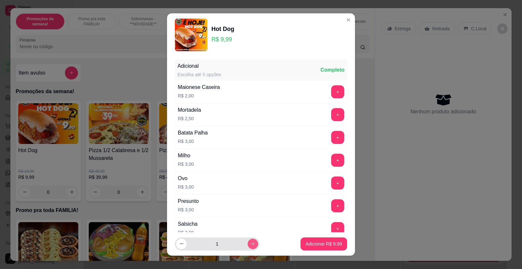
click at [250, 245] on icon "increase-product-quantity" at bounding box center [252, 244] width 5 height 5
type input "2"
click at [303, 243] on p "Adicionar R$ 19,98" at bounding box center [322, 244] width 39 height 7
type input "2"
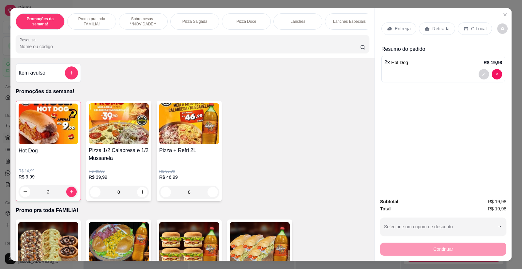
click at [436, 27] on p "Retirada" at bounding box center [440, 28] width 17 height 7
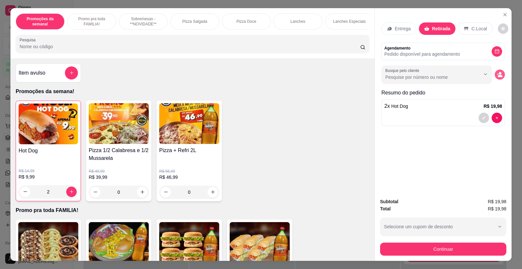
click at [497, 76] on icon "decrease-product-quantity" at bounding box center [499, 76] width 5 height 2
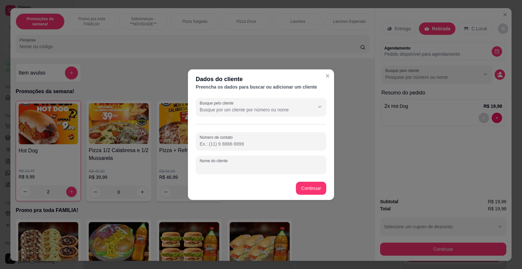
click at [221, 167] on input "Nome do cliente" at bounding box center [260, 167] width 123 height 7
type input "[PERSON_NAME]"
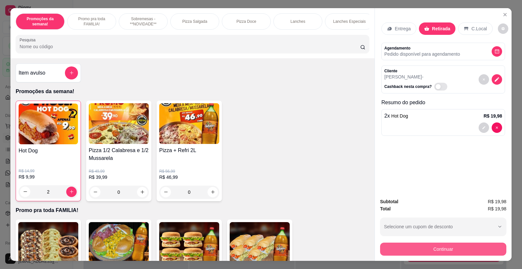
click at [435, 248] on button "Continuar" at bounding box center [443, 249] width 126 height 13
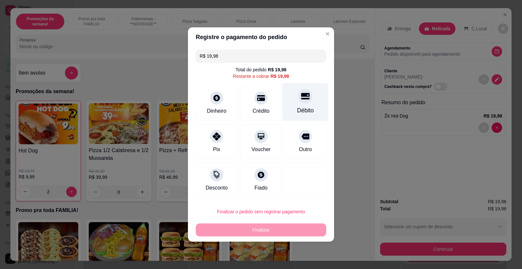
click at [303, 108] on div "Débito" at bounding box center [305, 110] width 17 height 8
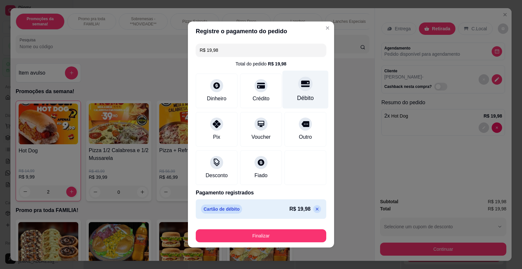
type input "R$ 0,00"
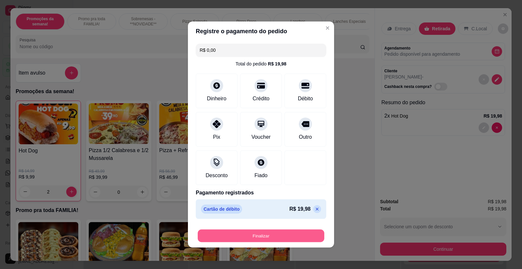
click at [273, 235] on button "Finalizar" at bounding box center [261, 236] width 126 height 13
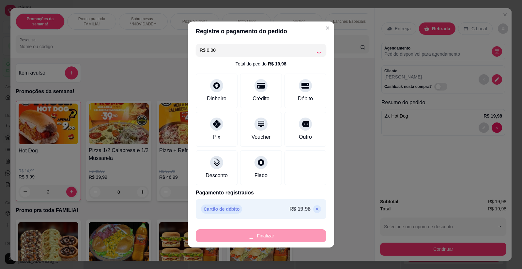
type input "0"
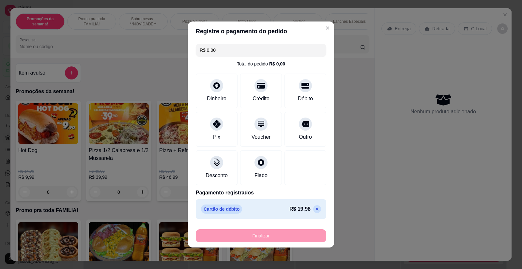
type input "-R$ 19,98"
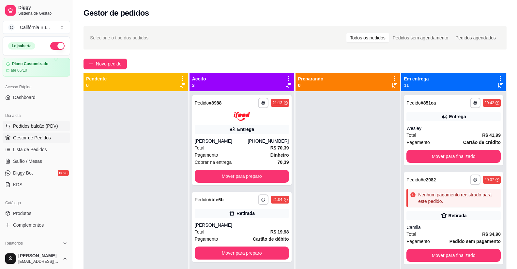
click at [41, 125] on span "Pedidos balcão (PDV)" at bounding box center [35, 126] width 45 height 7
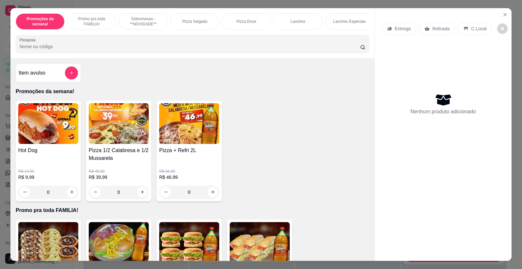
click at [141, 196] on div "0" at bounding box center [119, 192] width 60 height 13
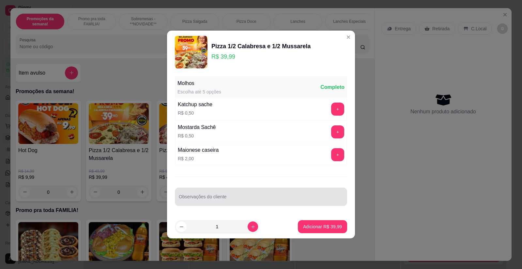
click at [208, 195] on div at bounding box center [261, 196] width 164 height 13
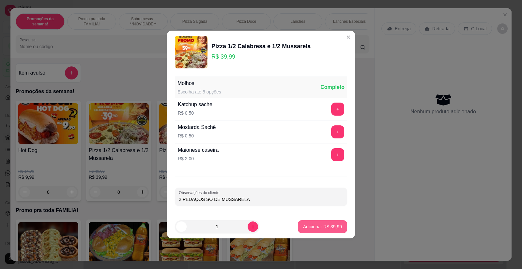
type input "2 PEDAÇOS SO DE MUSSARELA"
click at [320, 225] on p "Adicionar R$ 39,99" at bounding box center [322, 227] width 38 height 6
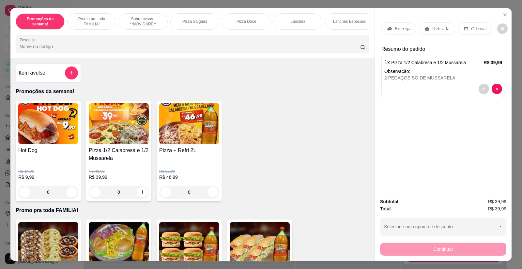
click at [390, 25] on div "Entrega" at bounding box center [398, 28] width 35 height 12
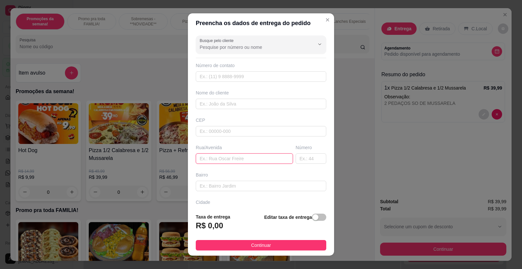
click at [215, 162] on input "text" at bounding box center [244, 159] width 97 height 10
type input "r"
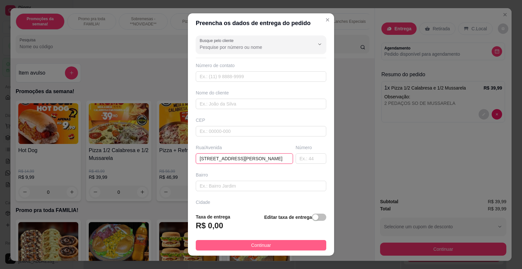
type input "[STREET_ADDRESS][PERSON_NAME]"
click at [266, 244] on button "Continuar" at bounding box center [261, 245] width 130 height 10
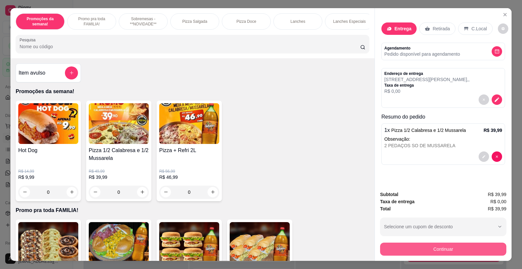
click at [416, 246] on button "Continuar" at bounding box center [443, 249] width 126 height 13
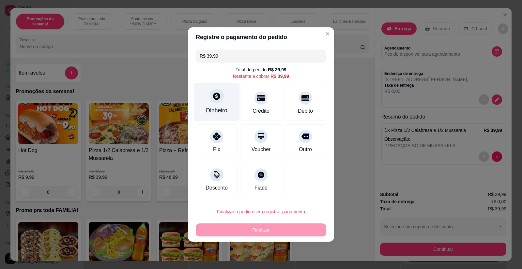
click at [215, 104] on div "Dinheiro" at bounding box center [217, 102] width 46 height 38
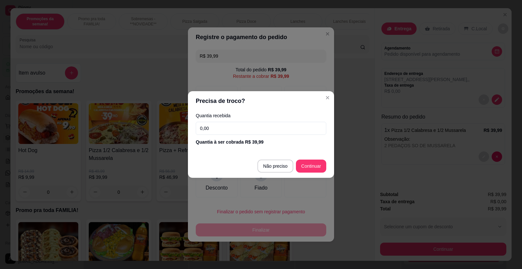
click at [227, 134] on input "0,00" at bounding box center [261, 128] width 130 height 13
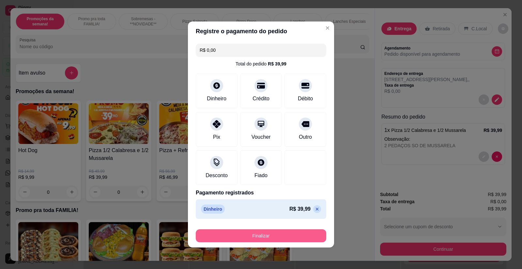
click at [252, 240] on button "Finalizar" at bounding box center [261, 235] width 130 height 13
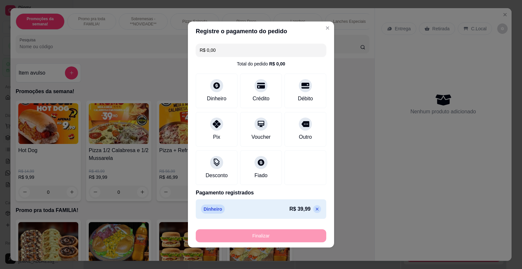
type input "-R$ 39,99"
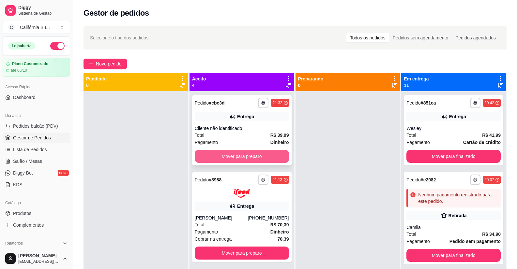
click at [230, 156] on button "Mover para preparo" at bounding box center [242, 156] width 94 height 13
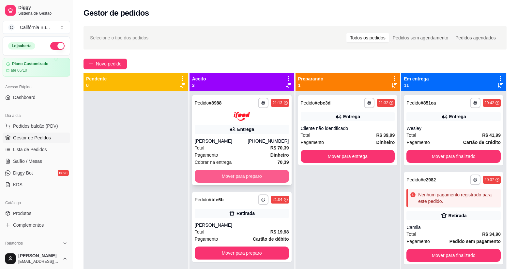
click at [244, 176] on button "Mover para preparo" at bounding box center [242, 176] width 94 height 13
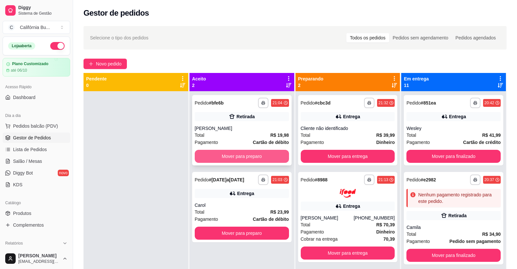
click at [258, 156] on button "Mover para preparo" at bounding box center [242, 156] width 94 height 13
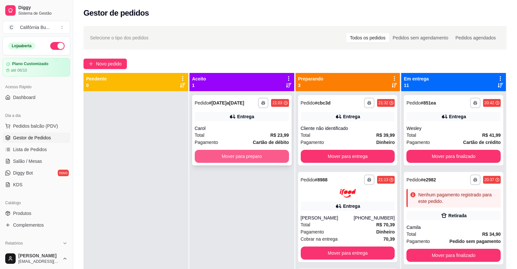
click at [250, 154] on button "Mover para preparo" at bounding box center [242, 156] width 94 height 13
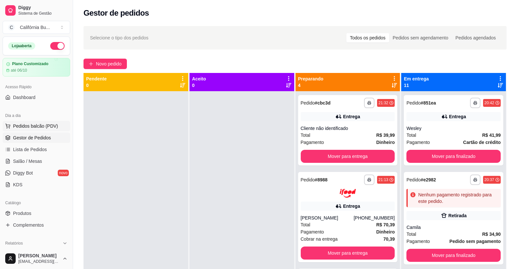
click at [30, 125] on span "Pedidos balcão (PDV)" at bounding box center [35, 126] width 45 height 7
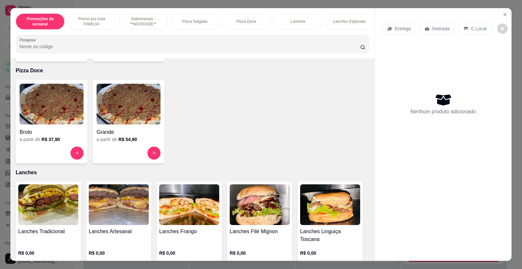
scroll to position [489, 0]
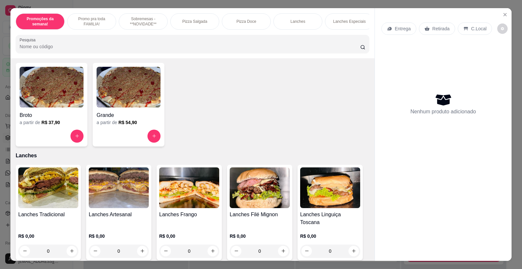
click at [38, 202] on img at bounding box center [48, 188] width 60 height 41
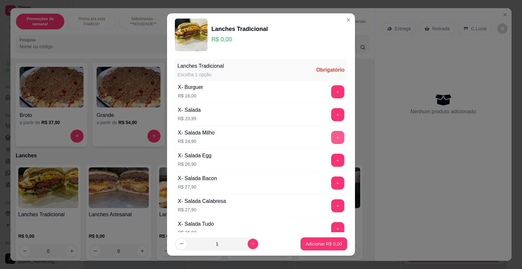
click at [331, 135] on button "+" at bounding box center [337, 137] width 13 height 13
click at [316, 243] on p "Adicionar R$ 24,90" at bounding box center [322, 244] width 38 height 6
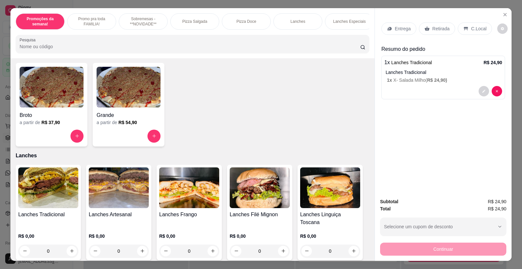
click at [399, 27] on p "Entrega" at bounding box center [402, 28] width 16 height 7
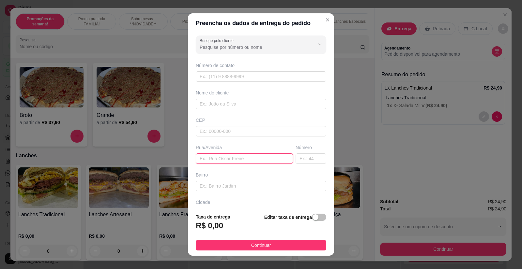
paste input "Condomínio tanger bloco 10 Ap 302"
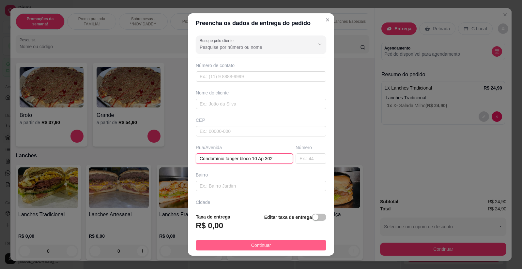
type input "Condomínio tanger bloco 10 Ap 302"
click at [267, 242] on button "Continuar" at bounding box center [261, 245] width 130 height 10
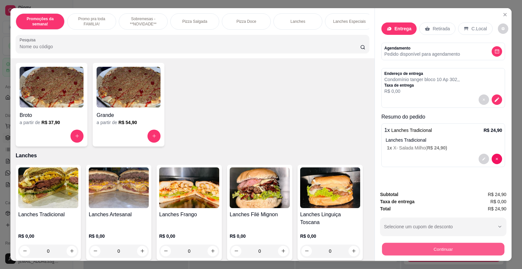
click at [408, 249] on button "Continuar" at bounding box center [443, 249] width 122 height 13
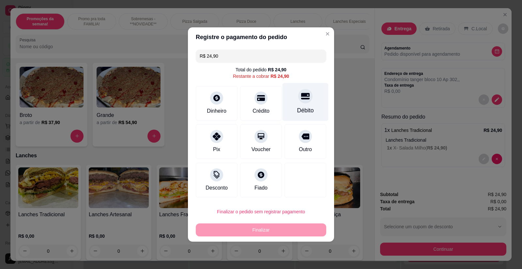
click at [296, 105] on div "Débito" at bounding box center [305, 102] width 46 height 38
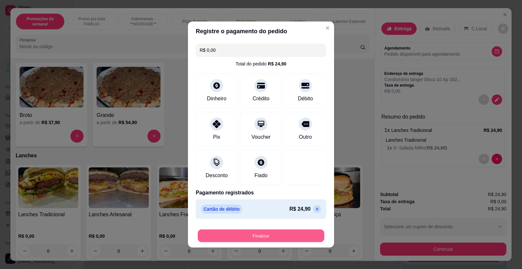
click at [255, 232] on button "Finalizar" at bounding box center [261, 236] width 126 height 13
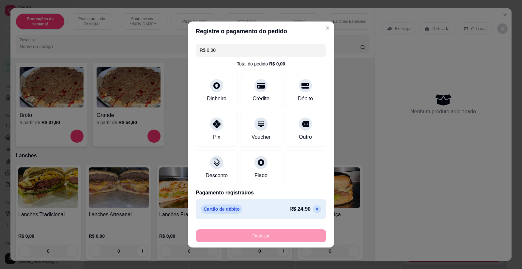
type input "-R$ 24,90"
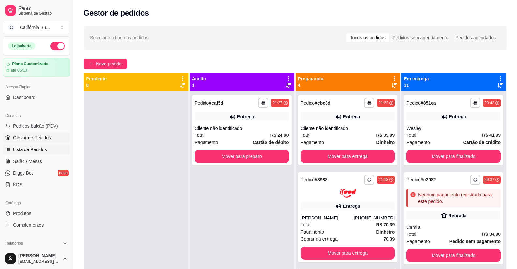
click at [37, 151] on span "Lista de Pedidos" at bounding box center [30, 149] width 34 height 7
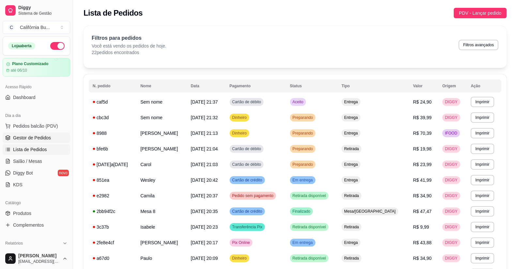
click at [43, 135] on span "Gestor de Pedidos" at bounding box center [32, 138] width 38 height 7
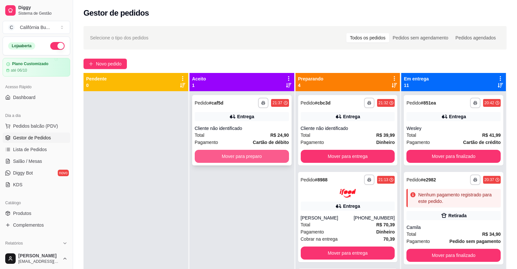
click at [233, 159] on button "Mover para preparo" at bounding box center [242, 156] width 94 height 13
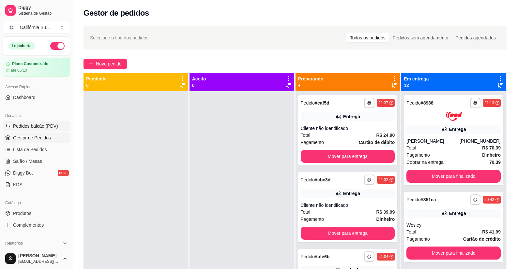
click at [44, 124] on span "Pedidos balcão (PDV)" at bounding box center [35, 126] width 45 height 7
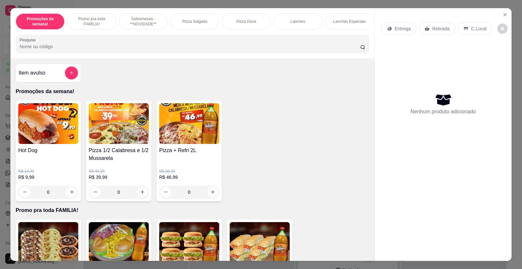
click at [69, 197] on div "0" at bounding box center [48, 192] width 60 height 13
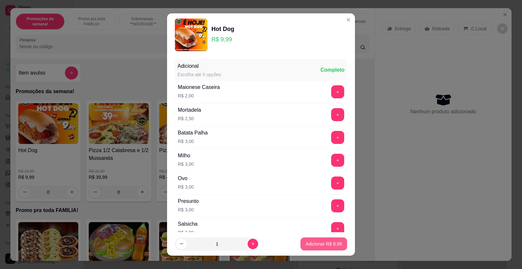
click at [319, 245] on p "Adicionar R$ 9,99" at bounding box center [323, 244] width 36 height 7
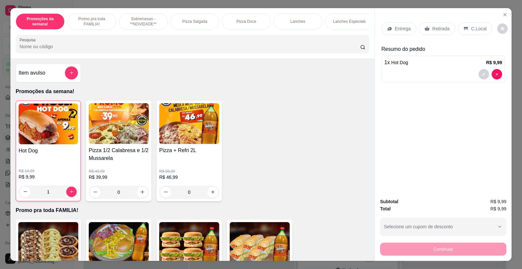
click at [436, 31] on p "Retirada" at bounding box center [440, 28] width 17 height 7
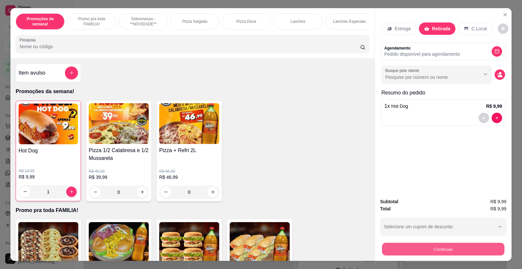
click at [436, 250] on button "Continuar" at bounding box center [443, 249] width 122 height 13
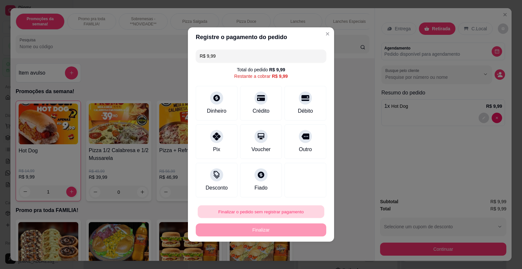
click at [249, 210] on button "Finalizar o pedido sem registrar pagamento" at bounding box center [261, 212] width 126 height 13
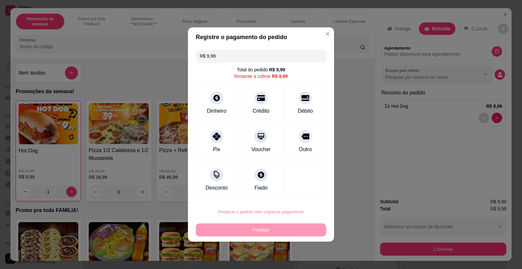
click at [299, 190] on button "Confirmar" at bounding box center [301, 193] width 24 height 10
type input "0"
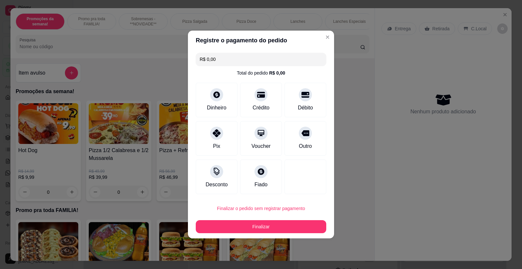
type input "R$ 0,00"
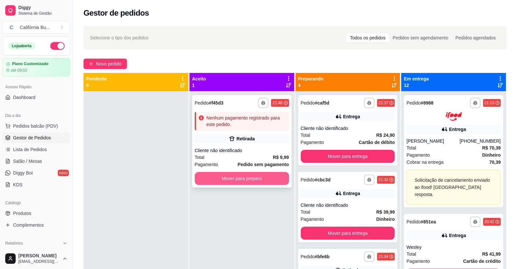
click at [256, 178] on button "Mover para preparo" at bounding box center [242, 178] width 94 height 13
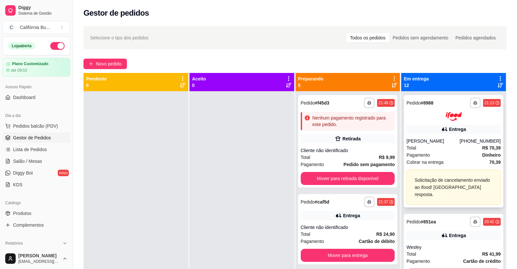
click at [457, 187] on div "Solicitação de cancelamento enviado ao ifood! [GEOGRAPHIC_DATA] resposta." at bounding box center [453, 188] width 78 height 22
click at [453, 188] on div "Solicitação de cancelamento enviado ao ifood! [GEOGRAPHIC_DATA] resposta." at bounding box center [453, 188] width 78 height 22
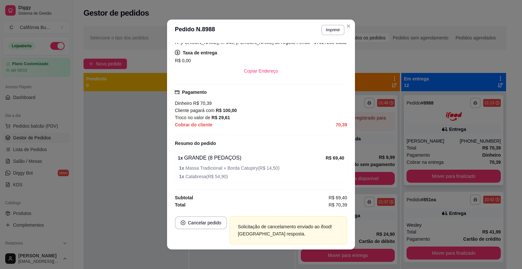
scroll to position [1, 0]
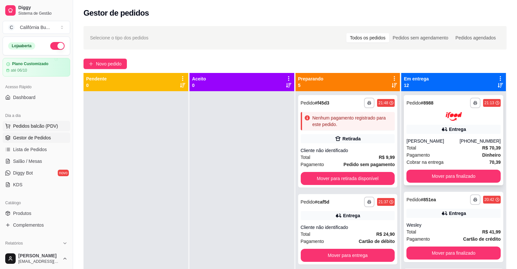
click at [22, 127] on span "Pedidos balcão (PDV)" at bounding box center [35, 126] width 45 height 7
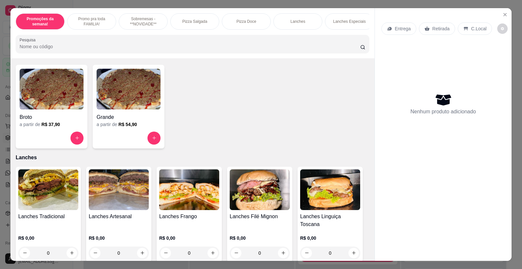
scroll to position [489, 0]
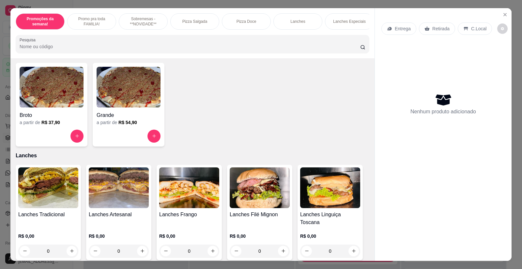
click at [109, 192] on img at bounding box center [119, 188] width 60 height 41
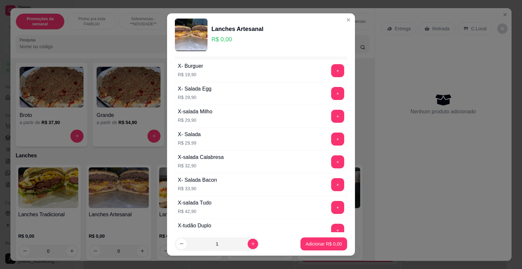
scroll to position [33, 0]
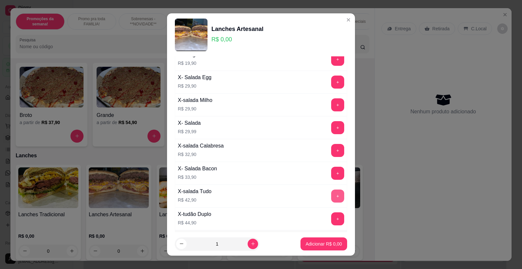
click at [331, 200] on button "+" at bounding box center [337, 196] width 13 height 13
click at [317, 244] on p "Adicionar R$ 42,90" at bounding box center [322, 244] width 39 height 7
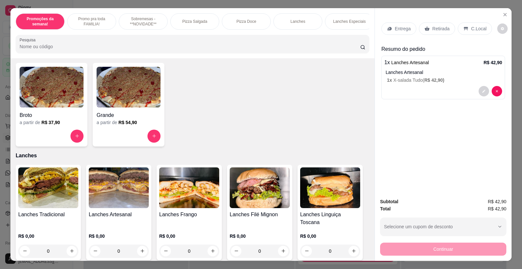
click at [397, 26] on p "Entrega" at bounding box center [402, 28] width 16 height 7
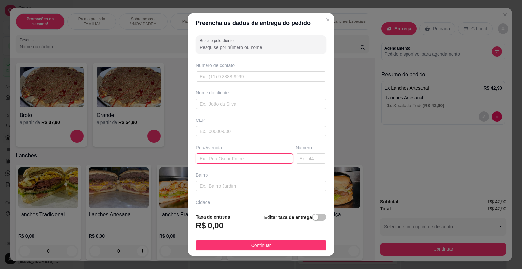
paste input "Rua [PERSON_NAME]"
type input "Rua [PERSON_NAME]"
click at [304, 157] on input "text" at bounding box center [310, 159] width 31 height 10
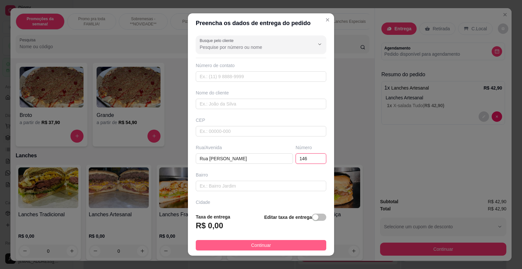
type input "146"
click at [251, 245] on span "Continuar" at bounding box center [261, 245] width 20 height 7
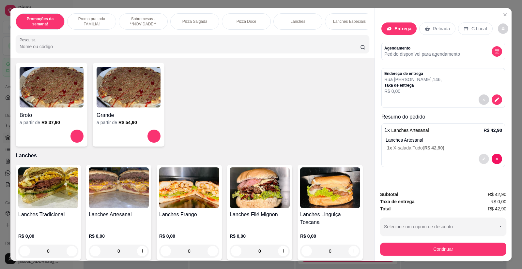
click at [478, 158] on button "decrease-product-quantity" at bounding box center [483, 159] width 10 height 10
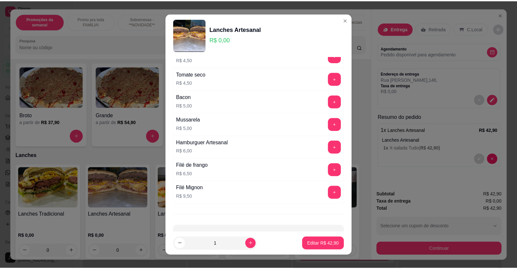
scroll to position [534, 0]
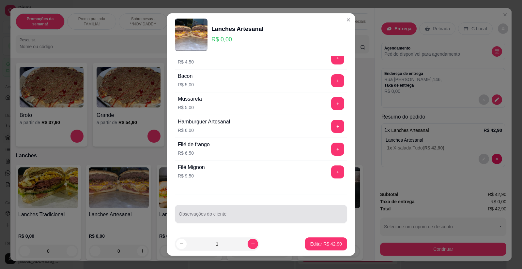
click at [238, 214] on input "Observações do cliente" at bounding box center [261, 217] width 164 height 7
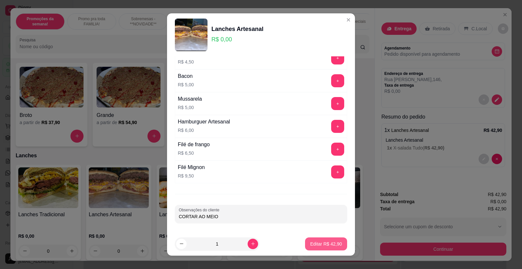
type input "CORTAR AO MEIO"
click at [312, 246] on p "Editar R$ 42,90" at bounding box center [325, 244] width 31 height 6
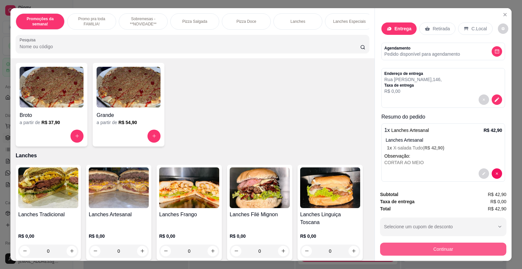
click at [419, 247] on button "Continuar" at bounding box center [443, 249] width 126 height 13
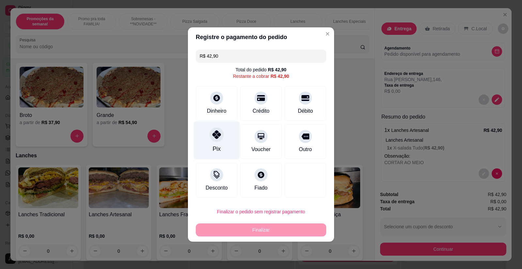
click at [215, 138] on icon at bounding box center [216, 134] width 8 height 8
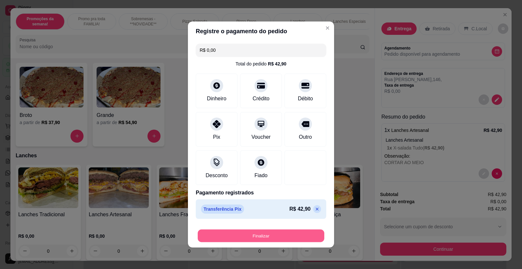
click at [266, 233] on button "Finalizar" at bounding box center [261, 236] width 126 height 13
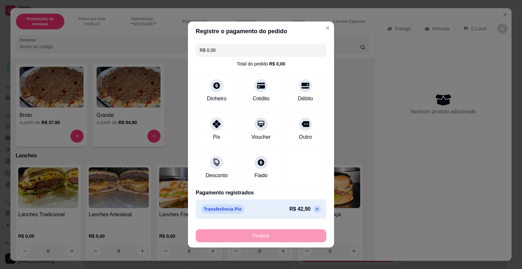
type input "-R$ 42,90"
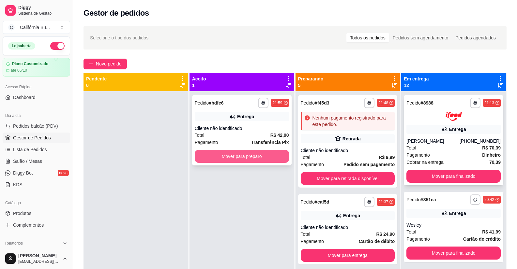
click at [257, 159] on button "Mover para preparo" at bounding box center [242, 156] width 94 height 13
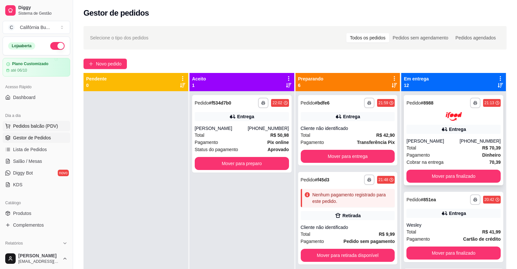
click at [25, 124] on span "Pedidos balcão (PDV)" at bounding box center [35, 126] width 45 height 7
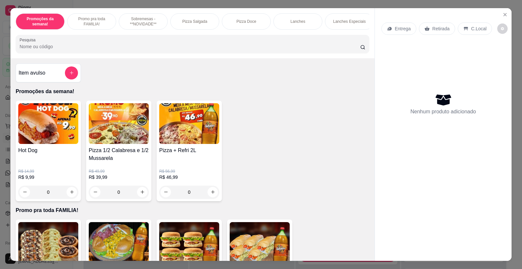
click at [138, 197] on div "0" at bounding box center [119, 192] width 60 height 13
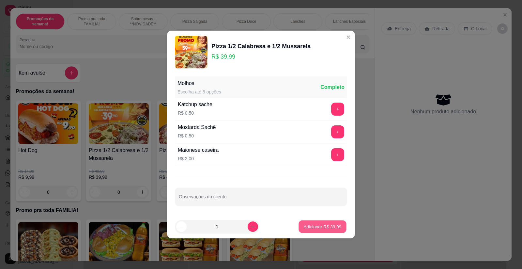
click at [318, 222] on button "Adicionar R$ 39,99" at bounding box center [322, 227] width 48 height 13
type input "1"
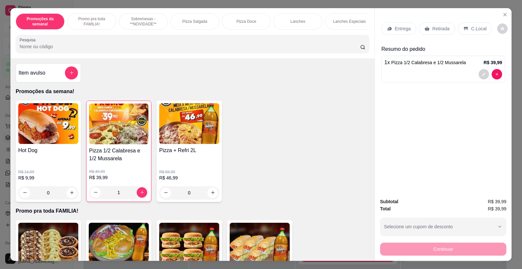
click at [400, 25] on div "Entrega" at bounding box center [398, 28] width 35 height 12
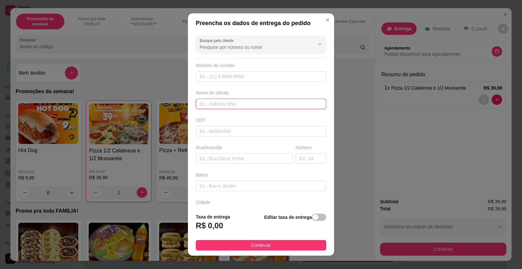
click at [241, 101] on input "text" at bounding box center [261, 104] width 130 height 10
type input "[PERSON_NAME]"
paste input "[STREET_ADDRESS][PERSON_NAME]"
type input "[STREET_ADDRESS][PERSON_NAME]"
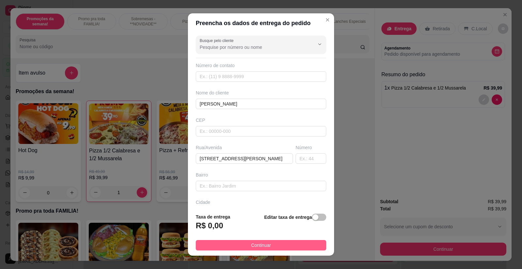
click at [252, 245] on span "Continuar" at bounding box center [261, 245] width 20 height 7
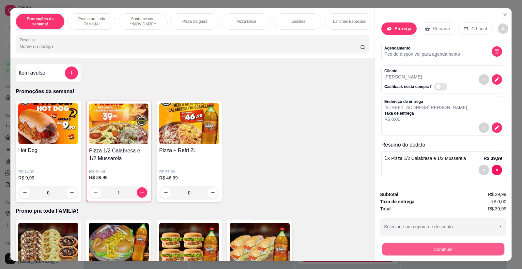
click at [423, 251] on button "Continuar" at bounding box center [443, 249] width 122 height 13
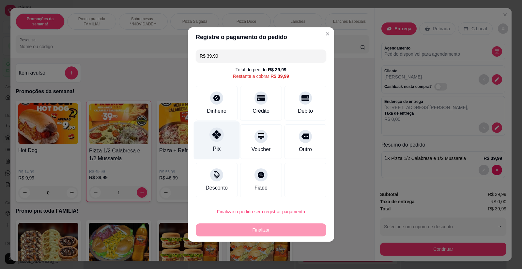
click at [217, 140] on div at bounding box center [216, 134] width 14 height 14
type input "R$ 0,00"
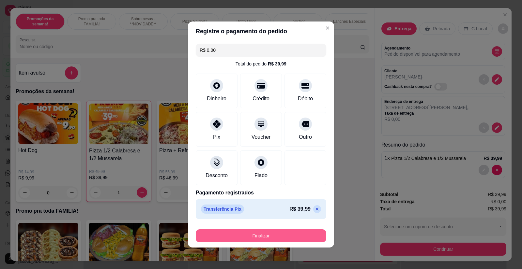
click at [256, 233] on button "Finalizar" at bounding box center [261, 235] width 130 height 13
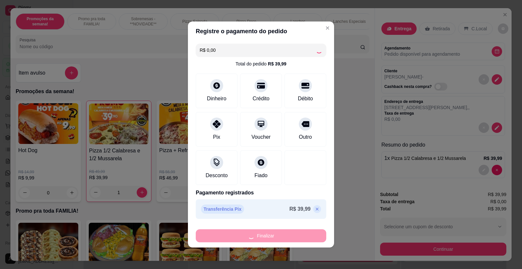
type input "0"
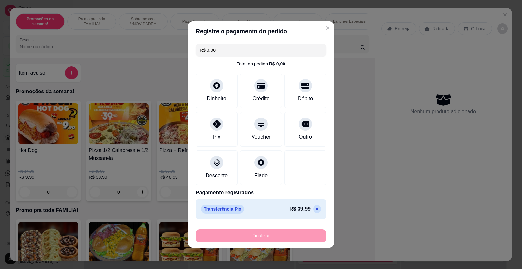
type input "-R$ 39,99"
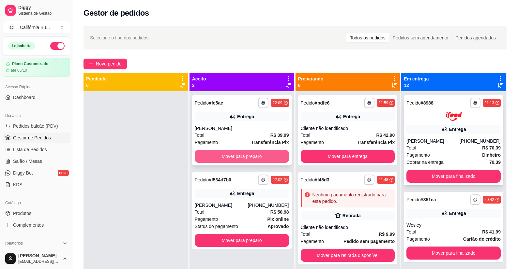
click at [234, 154] on button "Mover para preparo" at bounding box center [242, 156] width 94 height 13
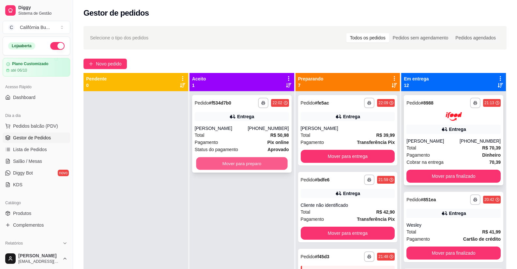
click at [250, 161] on button "Mover para preparo" at bounding box center [241, 163] width 91 height 13
